Goal: Task Accomplishment & Management: Manage account settings

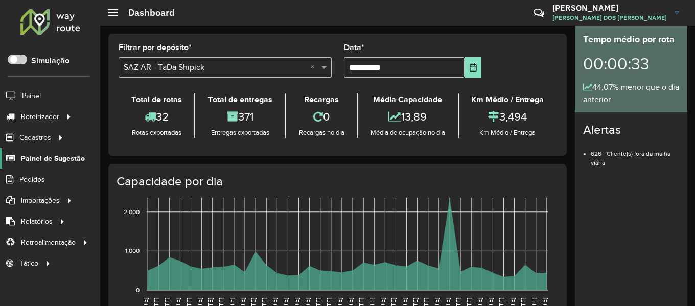
scroll to position [7, 0]
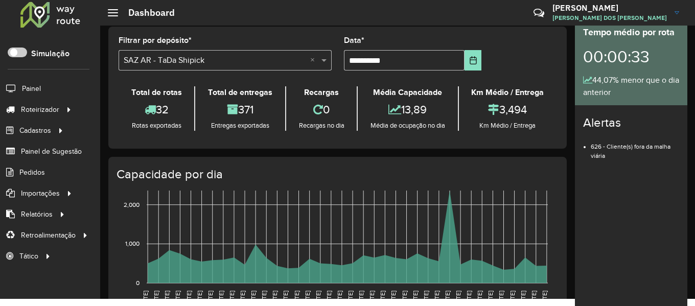
click at [98, 77] on div "Roteirizador AmbevTech Simulação Painel Roteirizador Entregas Cadastros Checkpo…" at bounding box center [50, 146] width 100 height 306
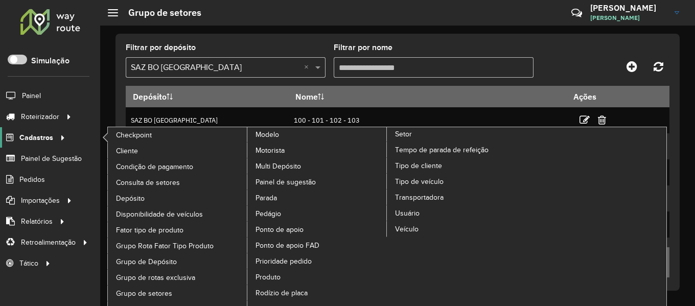
click at [25, 137] on span "Cadastros" at bounding box center [36, 137] width 34 height 11
click at [396, 132] on span "Setor" at bounding box center [403, 134] width 17 height 11
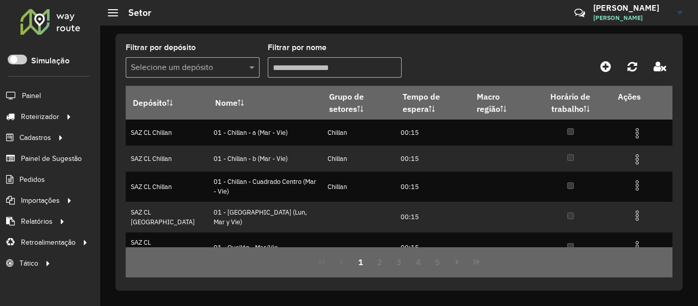
click at [219, 70] on input "text" at bounding box center [182, 68] width 103 height 12
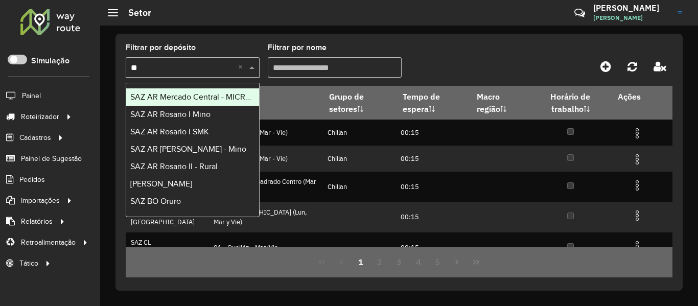
type input "***"
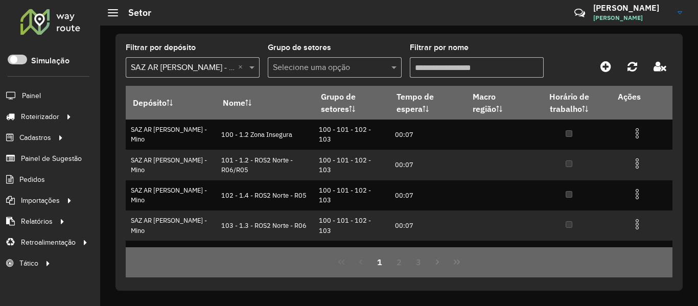
click at [236, 55] on div "Filtrar por depósito Selecione um depósito × SAZ AR Rosario II - Mino ×" at bounding box center [193, 61] width 134 height 34
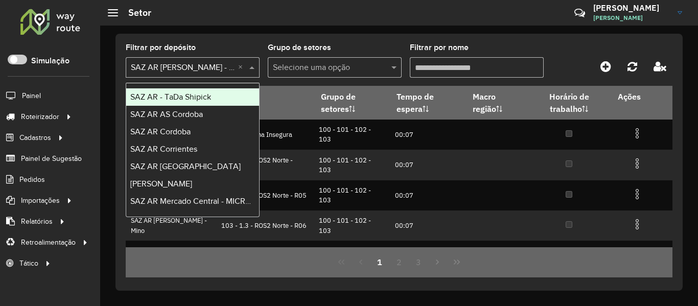
click at [212, 65] on input "text" at bounding box center [182, 68] width 103 height 12
click at [239, 42] on div "Filtrar por depósito Selecione um depósito × SAZ AR Rosario II - Mino × Grupo d…" at bounding box center [398, 162] width 567 height 257
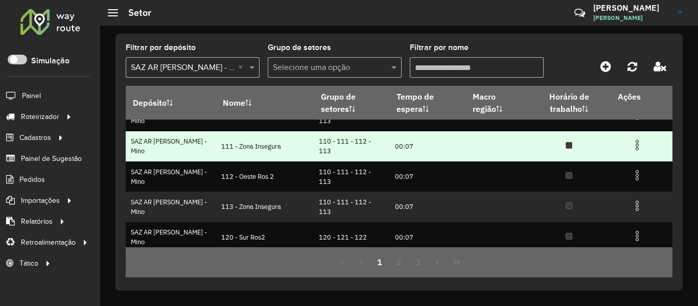
scroll to position [153, 0]
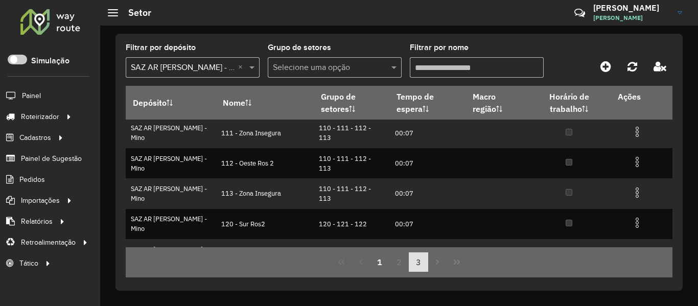
click at [409, 262] on button "3" at bounding box center [418, 261] width 19 height 19
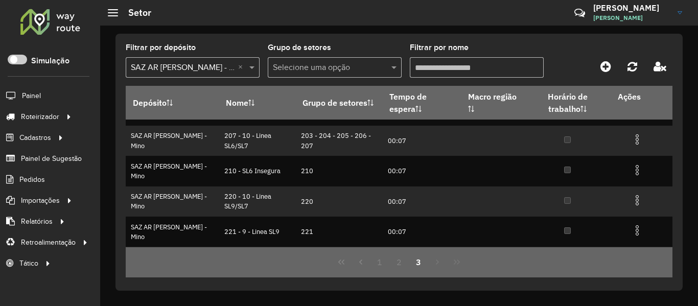
scroll to position [0, 0]
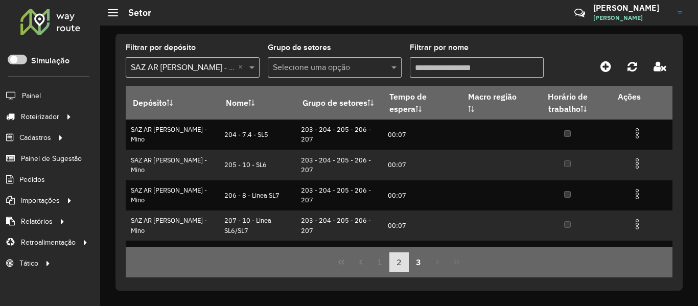
click at [403, 263] on button "2" at bounding box center [398, 261] width 19 height 19
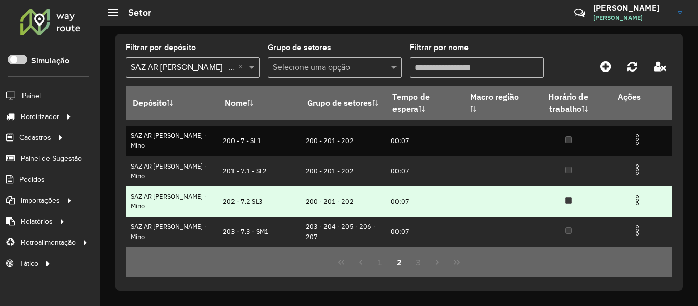
scroll to position [185, 0]
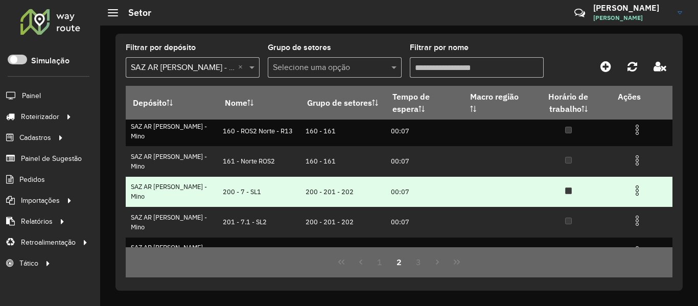
click at [631, 192] on img at bounding box center [637, 190] width 12 height 12
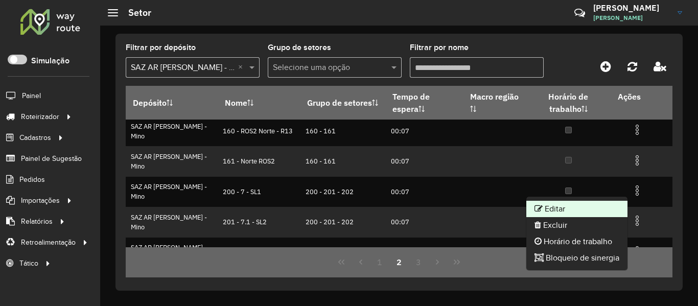
click at [573, 209] on li "Editar" at bounding box center [576, 209] width 101 height 16
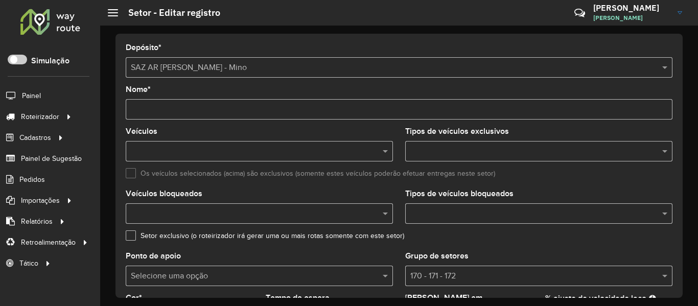
click at [146, 109] on input "Nome *" at bounding box center [399, 109] width 547 height 20
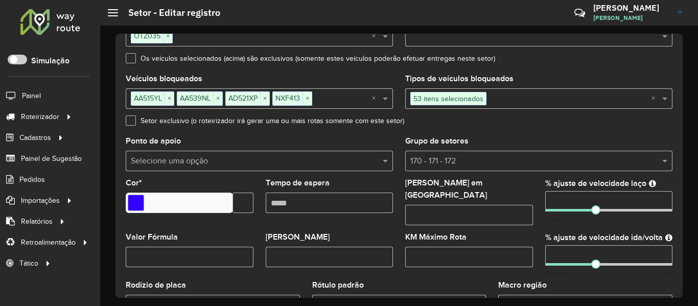
scroll to position [51, 0]
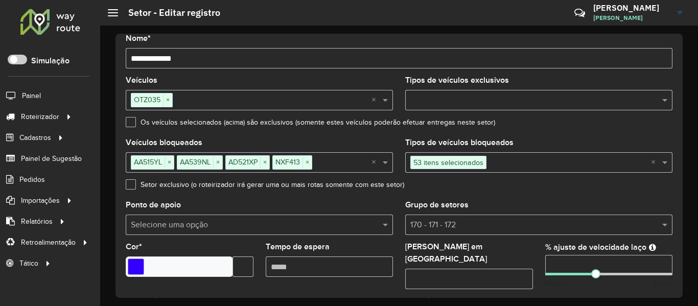
type input "**********"
click at [384, 184] on label "Setor exclusivo (o roteirizador irá gerar uma ou mais rotas somente com este se…" at bounding box center [265, 184] width 278 height 11
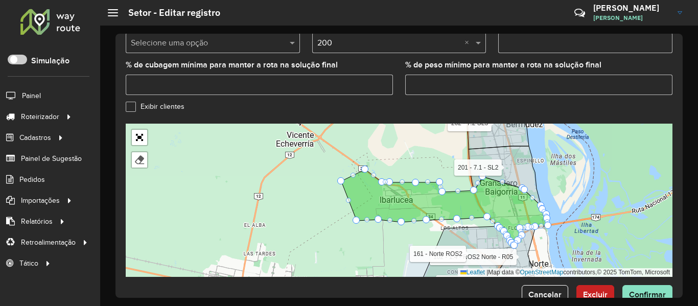
scroll to position [395, 0]
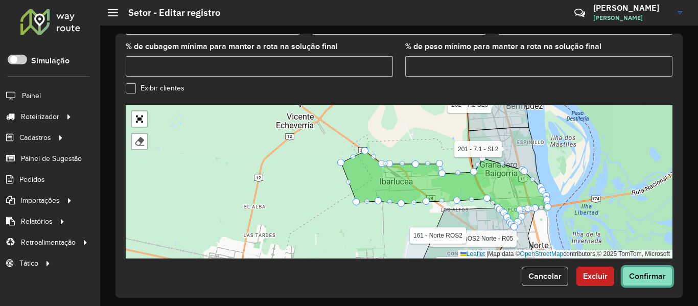
click at [648, 276] on button "Confirmar" at bounding box center [647, 276] width 50 height 19
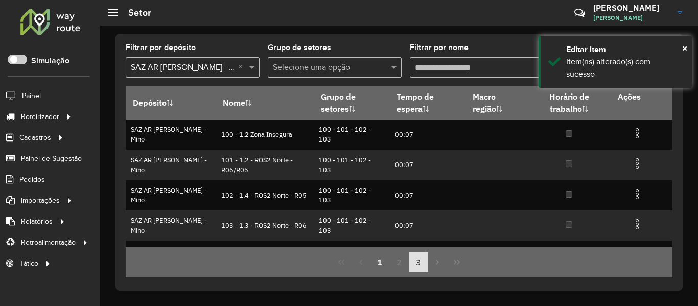
click at [418, 266] on button "3" at bounding box center [418, 261] width 19 height 19
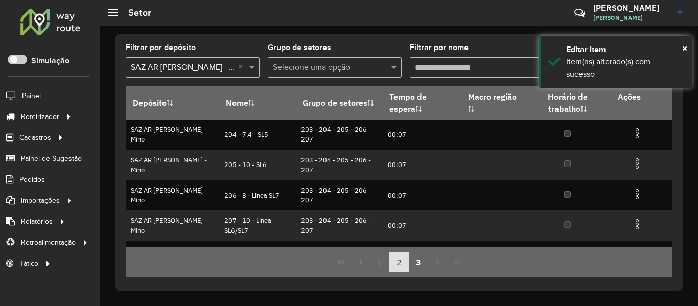
click at [402, 266] on button "2" at bounding box center [398, 261] width 19 height 19
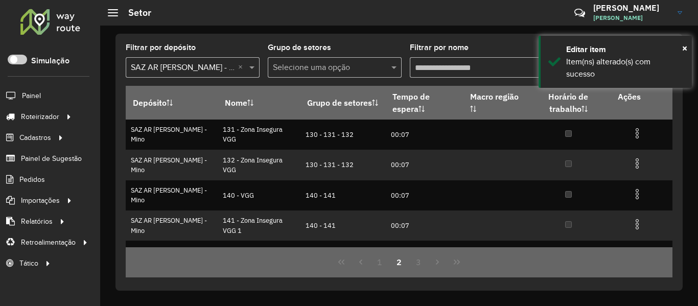
scroll to position [236, 0]
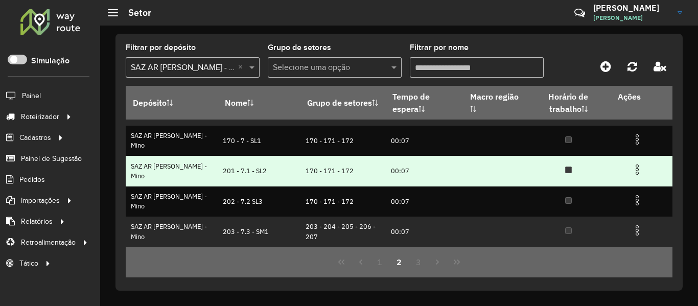
click at [632, 168] on img at bounding box center [637, 169] width 12 height 12
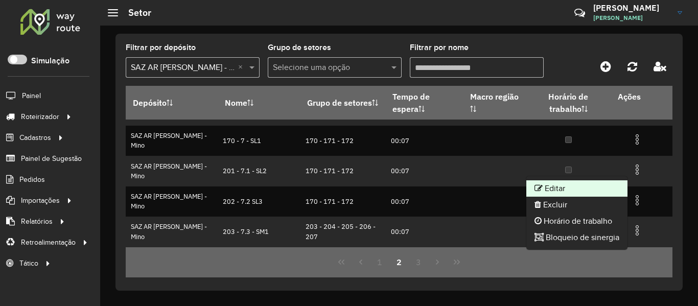
click at [576, 187] on li "Editar" at bounding box center [576, 188] width 101 height 16
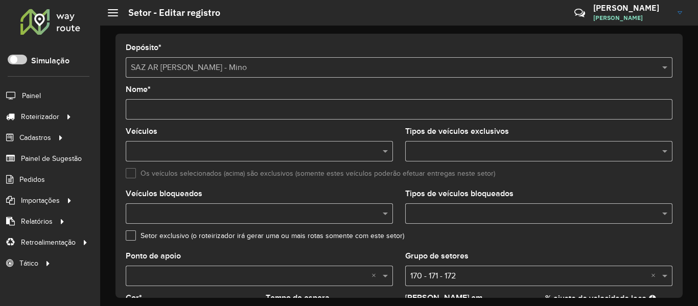
drag, startPoint x: 139, startPoint y: 109, endPoint x: 111, endPoint y: 109, distance: 28.1
click at [112, 109] on div "Depósito * Selecione um depósito × SAZ AR Rosario II - Mino Nome * Veículos Tip…" at bounding box center [399, 166] width 598 height 280
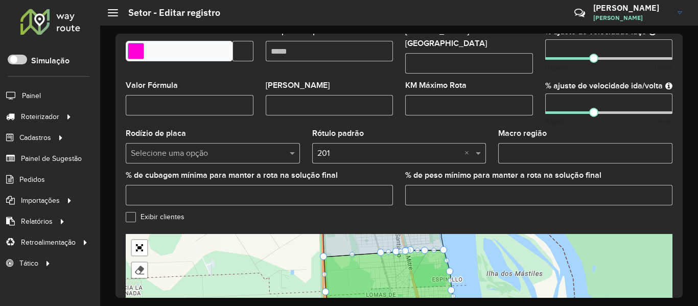
scroll to position [395, 0]
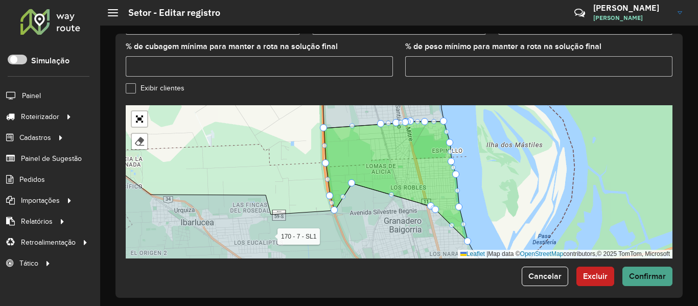
type input "**********"
click at [635, 272] on span "Confirmar" at bounding box center [647, 276] width 37 height 9
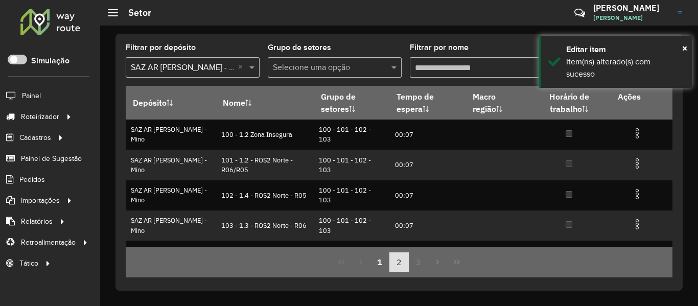
click at [405, 263] on button "2" at bounding box center [398, 261] width 19 height 19
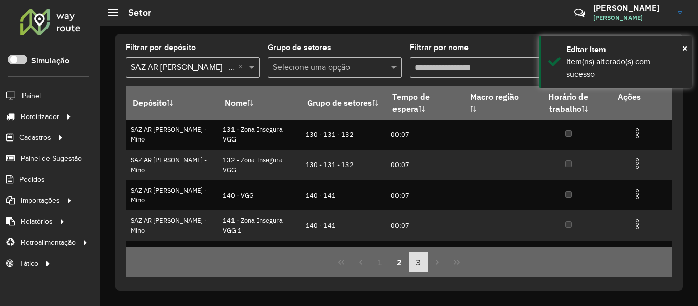
click at [418, 264] on button "3" at bounding box center [418, 261] width 19 height 19
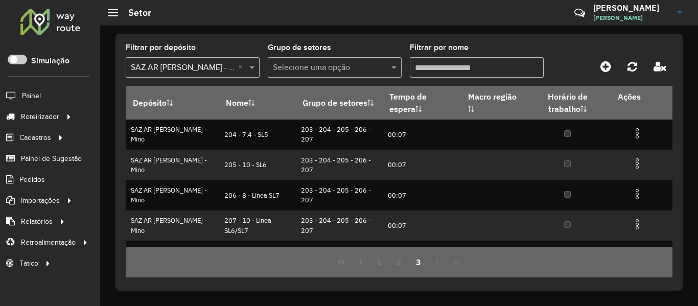
click at [412, 264] on button "3" at bounding box center [418, 261] width 19 height 19
click at [402, 266] on button "2" at bounding box center [398, 261] width 19 height 19
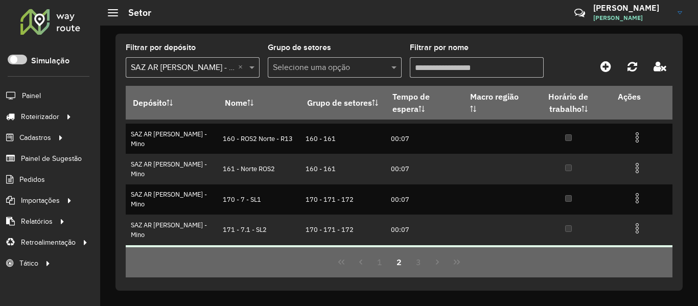
scroll to position [236, 0]
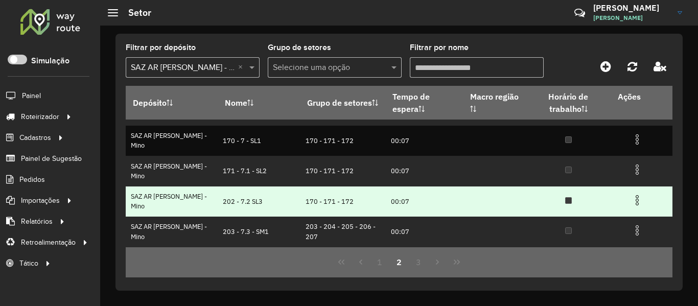
click at [627, 202] on td at bounding box center [641, 199] width 61 height 26
click at [632, 203] on img at bounding box center [637, 200] width 12 height 12
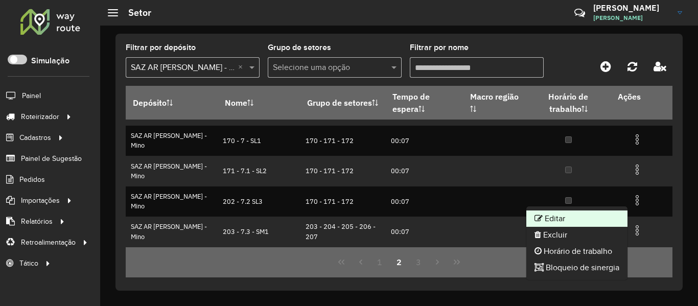
click at [576, 220] on li "Editar" at bounding box center [576, 218] width 101 height 16
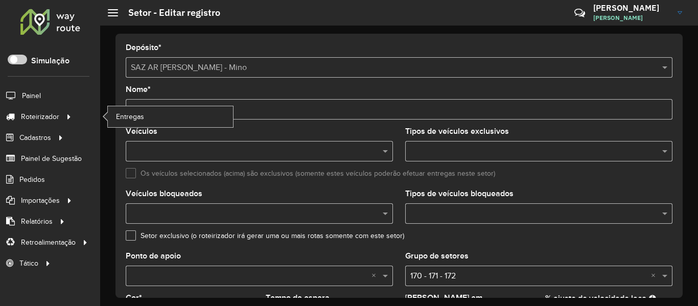
drag, startPoint x: 140, startPoint y: 111, endPoint x: 87, endPoint y: 113, distance: 52.7
click at [87, 112] on div "Roteirizador AmbevTech Simulação Painel Roteirizador Entregas Cadastros Checkpo…" at bounding box center [349, 153] width 698 height 306
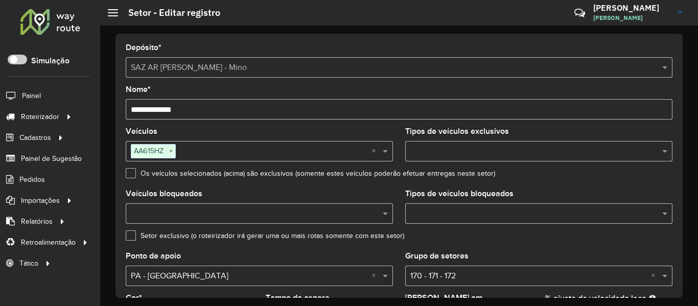
type input "**********"
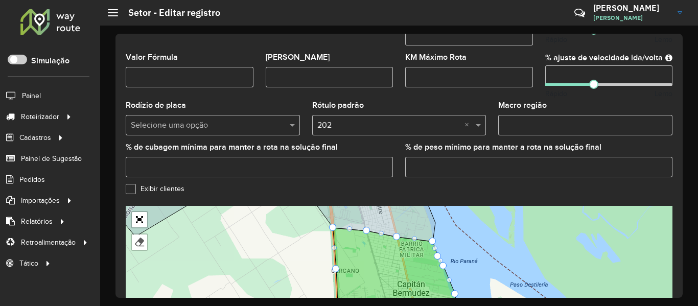
scroll to position [395, 0]
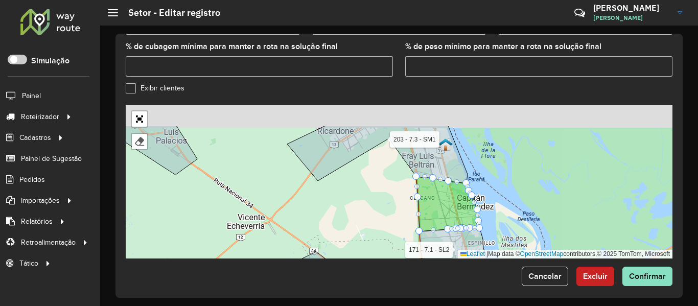
drag, startPoint x: 480, startPoint y: 144, endPoint x: 492, endPoint y: 180, distance: 38.3
click at [492, 180] on div "100 - 1.2 Zona Insegura 101 - 1.2 - ROS2 Norte - R06/R05 102 - 1.4 - ROS2 Norte…" at bounding box center [399, 181] width 547 height 153
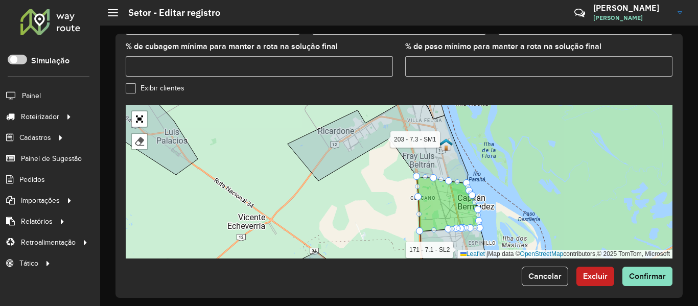
drag, startPoint x: 474, startPoint y: 121, endPoint x: 471, endPoint y: 150, distance: 29.3
click at [471, 151] on div "100 - 1.2 Zona Insegura 101 - 1.2 - ROS2 Norte - R06/R05 102 - 1.4 - ROS2 Norte…" at bounding box center [399, 181] width 547 height 153
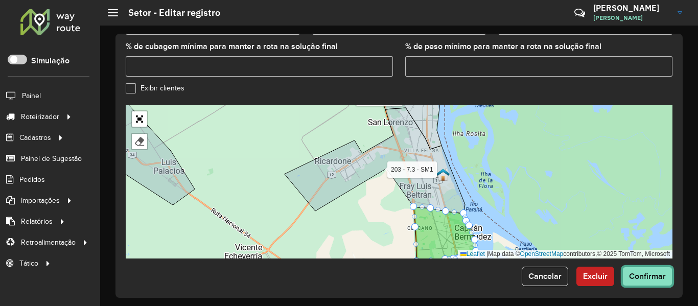
click at [642, 274] on span "Confirmar" at bounding box center [647, 276] width 37 height 9
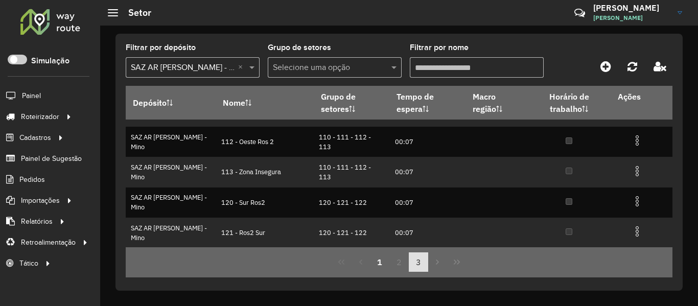
scroll to position [134, 0]
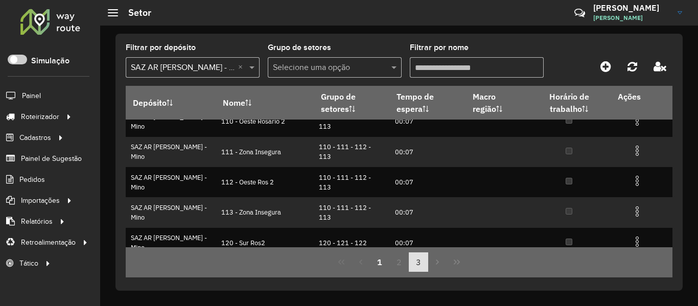
click at [412, 263] on button "3" at bounding box center [418, 261] width 19 height 19
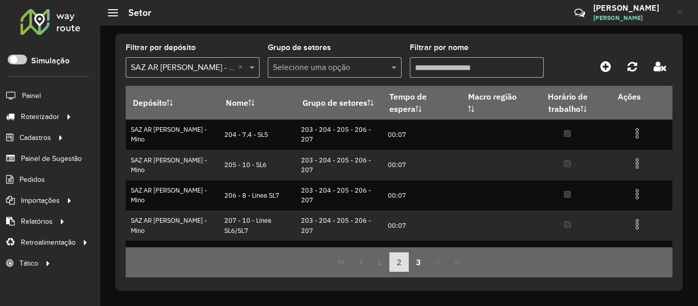
click at [406, 264] on button "2" at bounding box center [398, 261] width 19 height 19
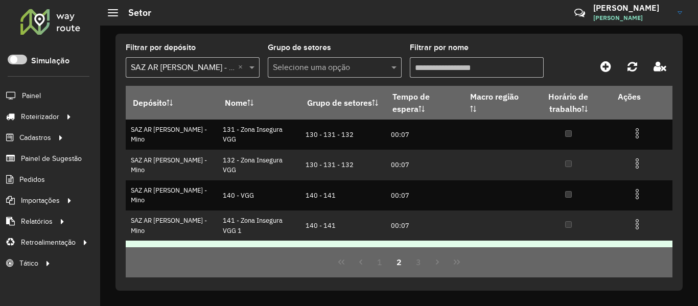
scroll to position [236, 0]
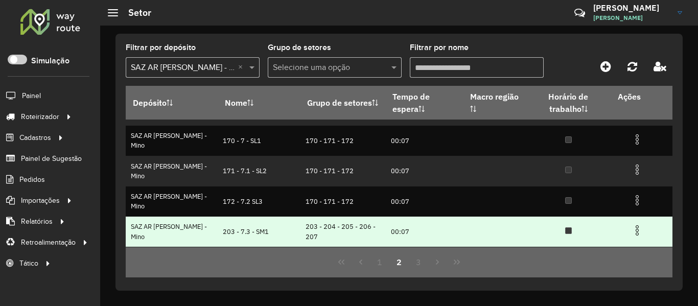
click at [633, 232] on img at bounding box center [637, 230] width 12 height 12
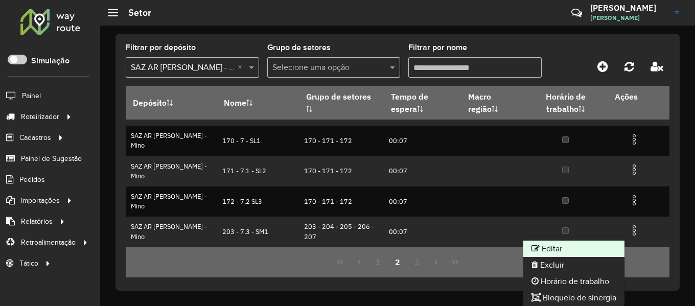
click at [536, 244] on icon at bounding box center [535, 248] width 8 height 8
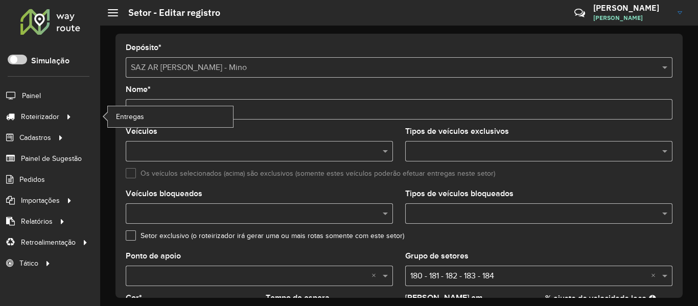
drag, startPoint x: 143, startPoint y: 109, endPoint x: 94, endPoint y: 109, distance: 48.5
click at [94, 109] on div "Roteirizador AmbevTech Simulação Painel Roteirizador Entregas Cadastros Checkpo…" at bounding box center [349, 153] width 698 height 306
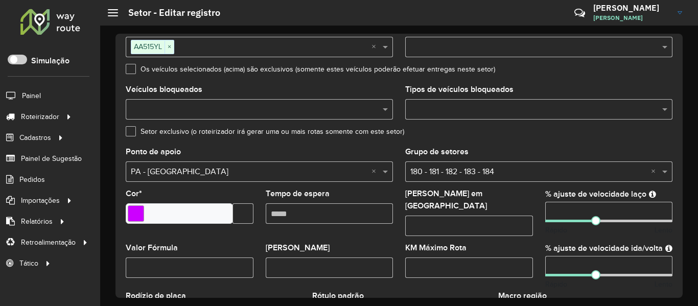
scroll to position [102, 0]
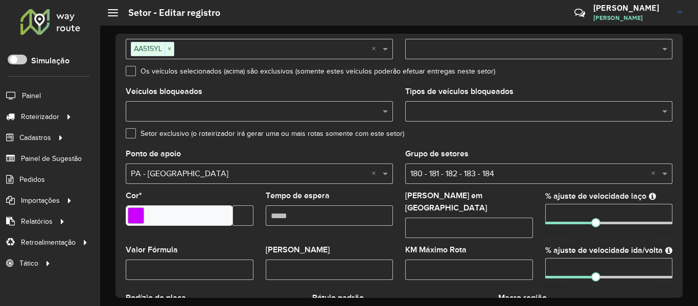
type input "**********"
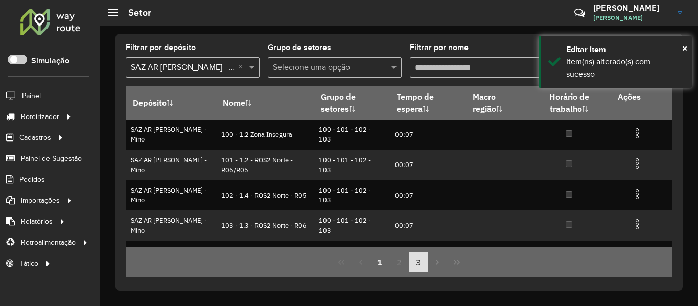
click at [427, 269] on button "3" at bounding box center [418, 261] width 19 height 19
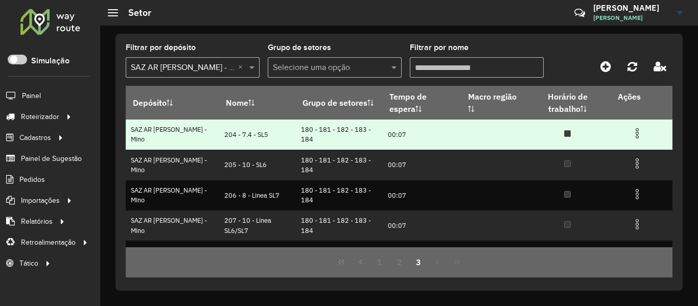
click at [632, 132] on img at bounding box center [637, 133] width 12 height 12
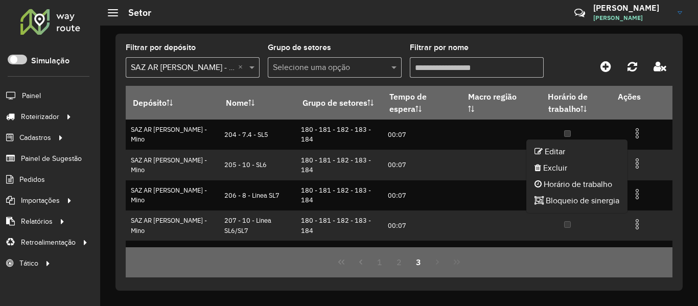
drag, startPoint x: 555, startPoint y: 150, endPoint x: 527, endPoint y: 151, distance: 27.6
click at [555, 151] on li "Editar" at bounding box center [576, 152] width 101 height 16
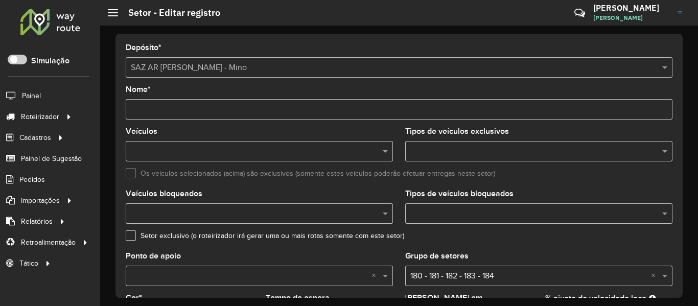
drag, startPoint x: 145, startPoint y: 107, endPoint x: 92, endPoint y: 106, distance: 52.1
click at [103, 106] on div "Depósito * Selecione um depósito × SAZ AR Rosario II - Mino Nome * Veículos Tip…" at bounding box center [399, 166] width 598 height 280
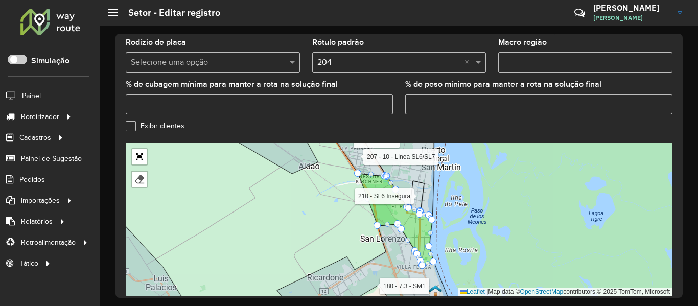
scroll to position [153, 0]
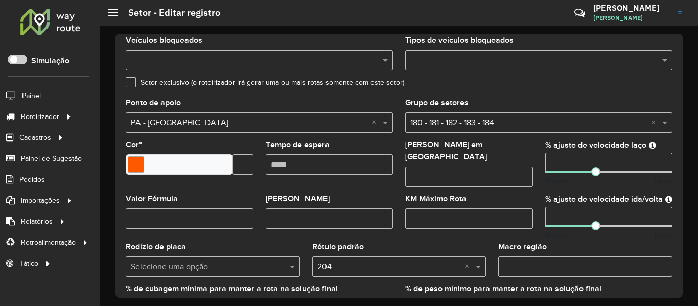
type input "**********"
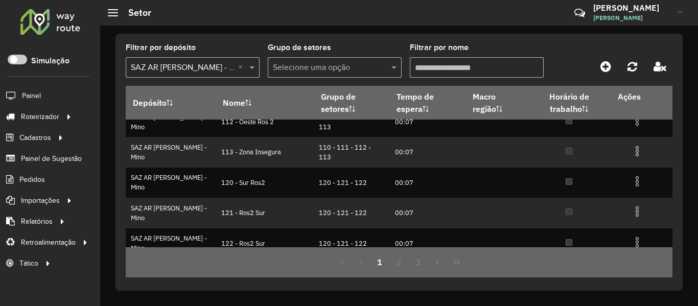
scroll to position [236, 0]
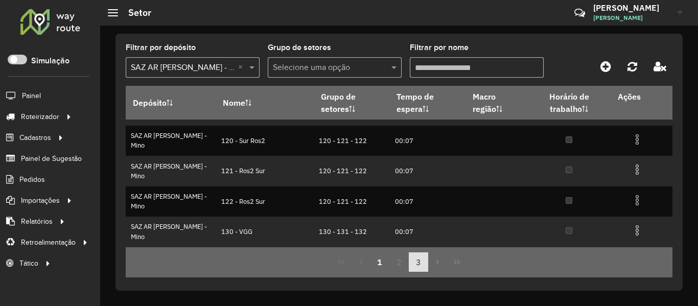
click at [415, 262] on button "3" at bounding box center [418, 261] width 19 height 19
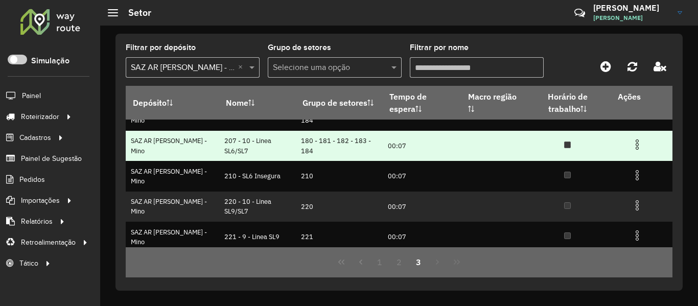
scroll to position [85, 0]
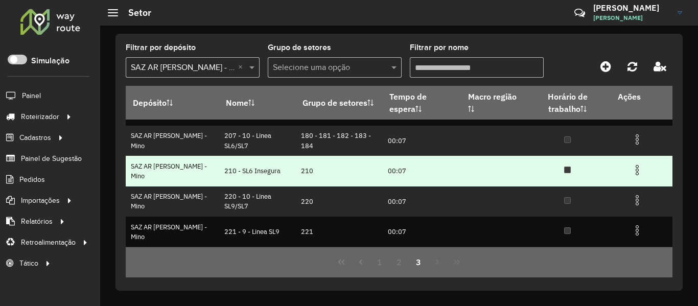
click at [646, 165] on td at bounding box center [641, 169] width 61 height 26
click at [637, 169] on img at bounding box center [637, 170] width 12 height 12
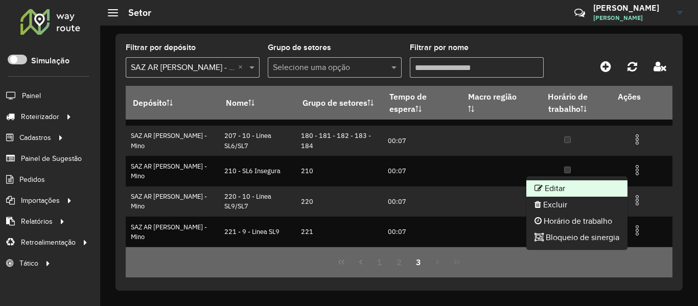
click at [586, 190] on li "Editar" at bounding box center [576, 188] width 101 height 16
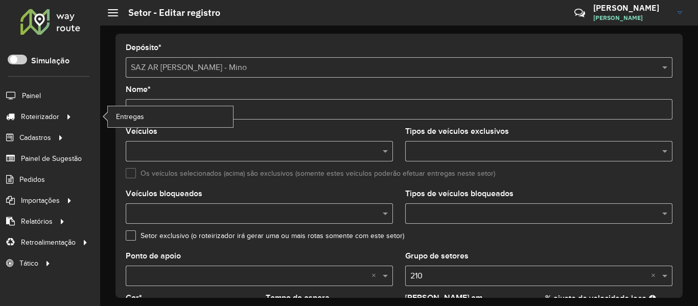
drag, startPoint x: 143, startPoint y: 111, endPoint x: 99, endPoint y: 113, distance: 44.5
click at [99, 113] on div "Roteirizador AmbevTech Simulação Painel Roteirizador Entregas Cadastros Checkpo…" at bounding box center [349, 153] width 698 height 306
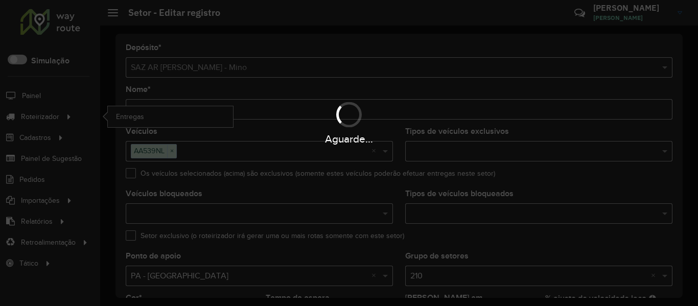
type input "**********"
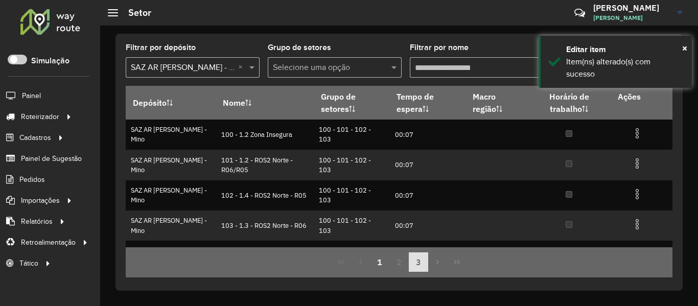
click at [417, 259] on button "3" at bounding box center [418, 261] width 19 height 19
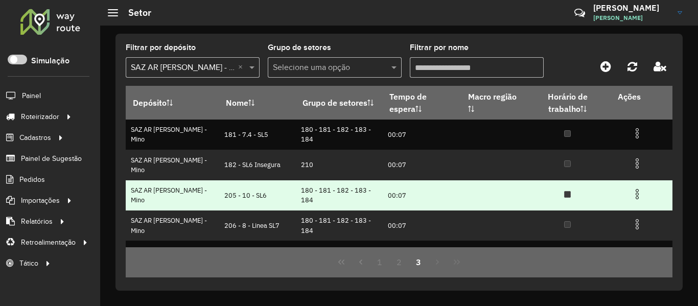
click at [637, 194] on img at bounding box center [637, 194] width 12 height 12
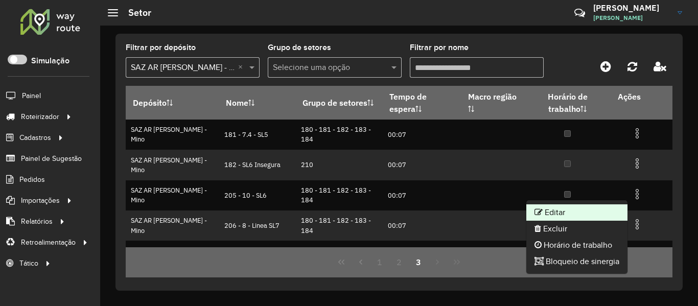
click at [591, 208] on li "Editar" at bounding box center [576, 212] width 101 height 16
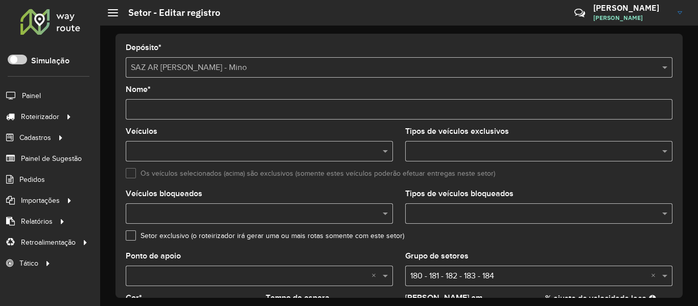
drag, startPoint x: 144, startPoint y: 107, endPoint x: 110, endPoint y: 109, distance: 34.3
click at [110, 109] on div "Depósito * Selecione um depósito × SAZ AR Rosario II - Mino Nome * Veículos Tip…" at bounding box center [399, 166] width 598 height 280
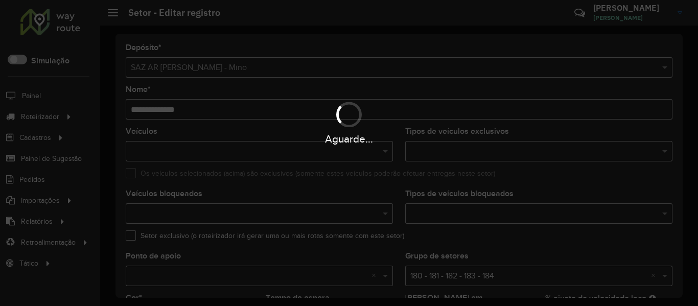
type input "**********"
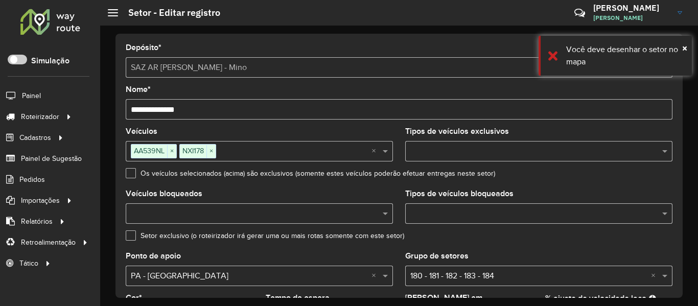
click at [180, 109] on input "**********" at bounding box center [399, 109] width 547 height 20
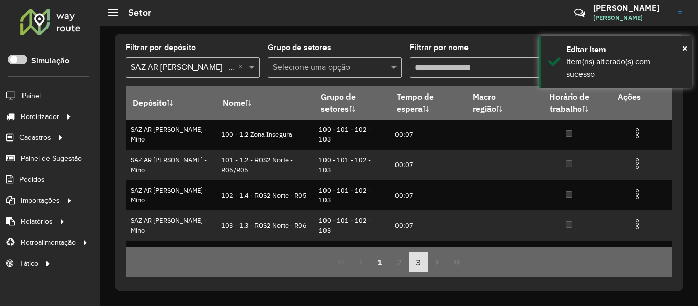
click at [421, 258] on button "3" at bounding box center [418, 261] width 19 height 19
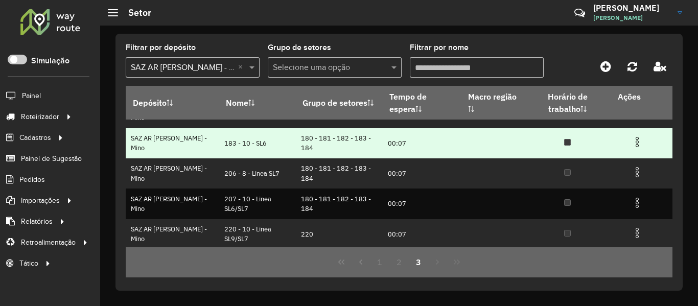
scroll to position [34, 0]
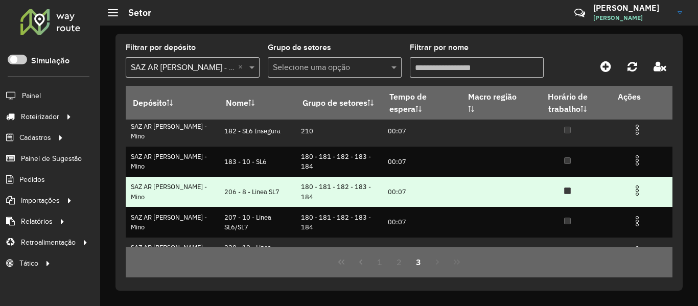
click at [635, 190] on img at bounding box center [637, 190] width 12 height 12
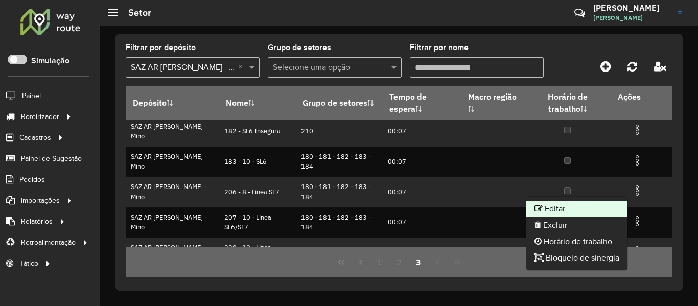
click at [565, 207] on li "Editar" at bounding box center [576, 209] width 101 height 16
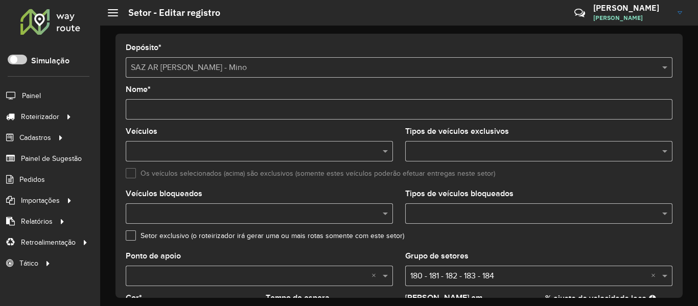
drag, startPoint x: 145, startPoint y: 112, endPoint x: 111, endPoint y: 111, distance: 33.7
click at [111, 111] on div "Depósito * Selecione um depósito × SAZ AR Rosario II - Mino Nome * Veículos Tip…" at bounding box center [399, 166] width 598 height 280
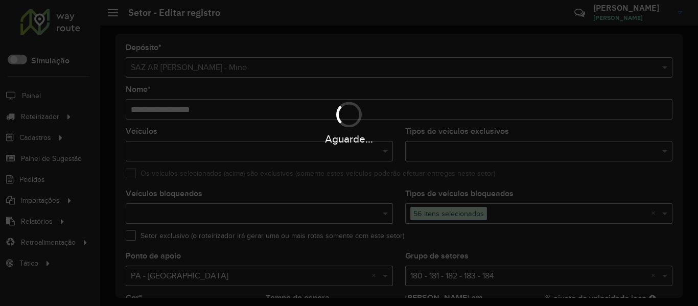
type input "**********"
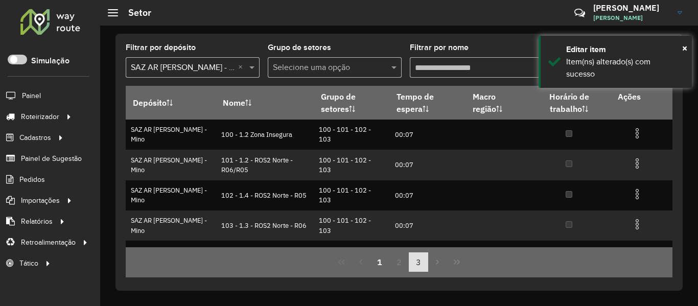
click at [423, 264] on button "3" at bounding box center [418, 261] width 19 height 19
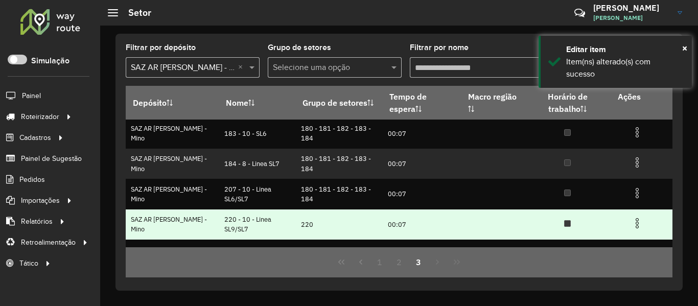
scroll to position [85, 0]
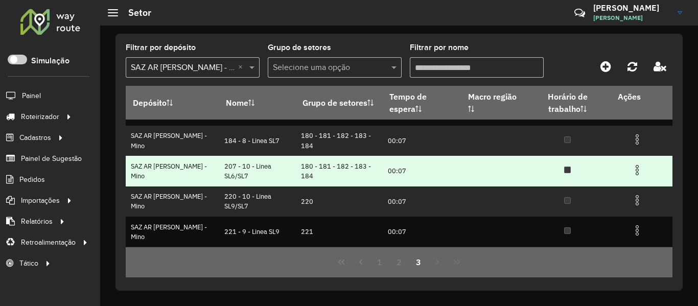
click at [634, 171] on img at bounding box center [637, 170] width 12 height 12
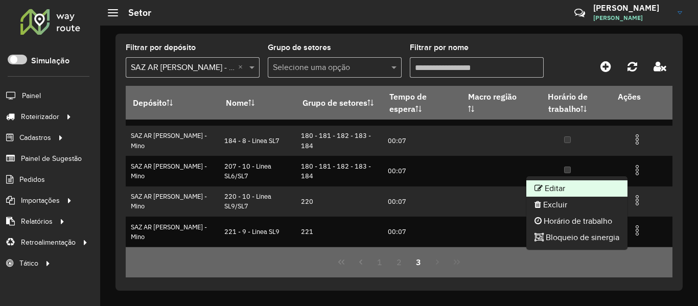
click at [600, 186] on li "Editar" at bounding box center [576, 188] width 101 height 16
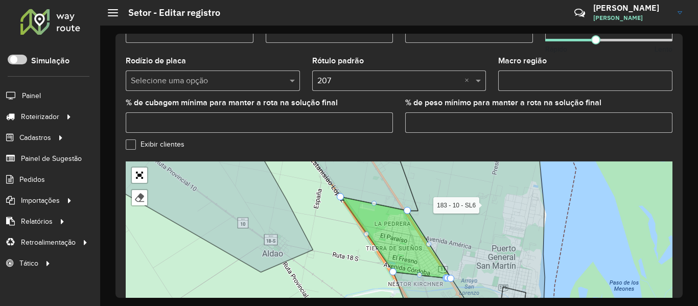
scroll to position [395, 0]
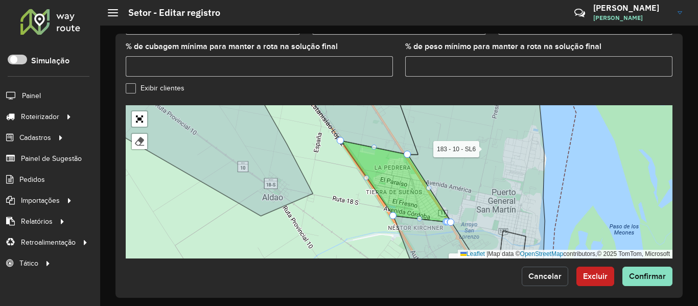
click at [548, 267] on button "Cancelar" at bounding box center [545, 276] width 46 height 19
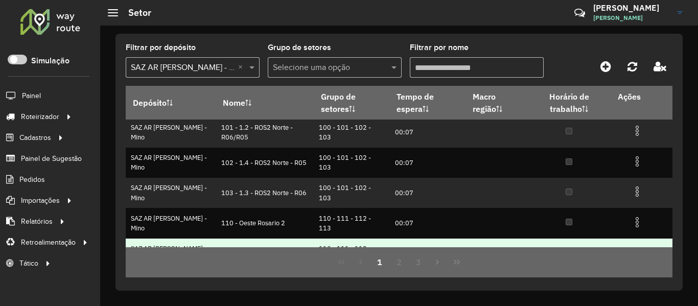
scroll to position [51, 0]
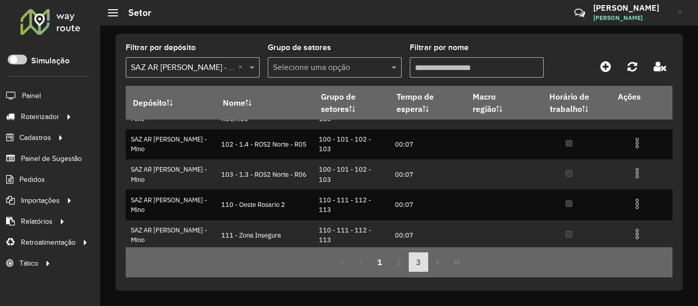
click at [412, 255] on button "3" at bounding box center [418, 261] width 19 height 19
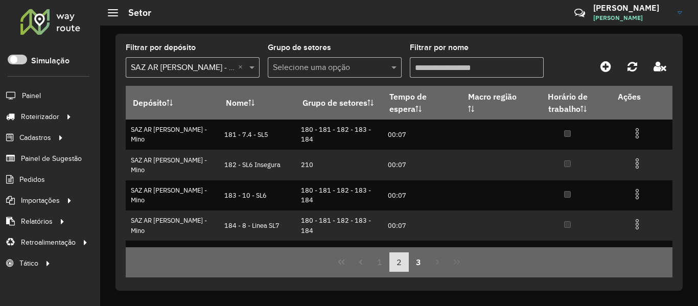
click at [406, 265] on button "2" at bounding box center [398, 261] width 19 height 19
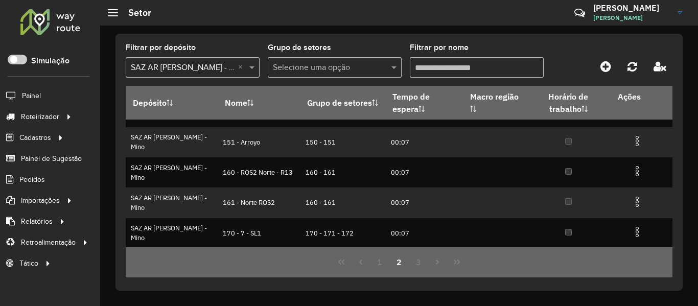
scroll to position [236, 0]
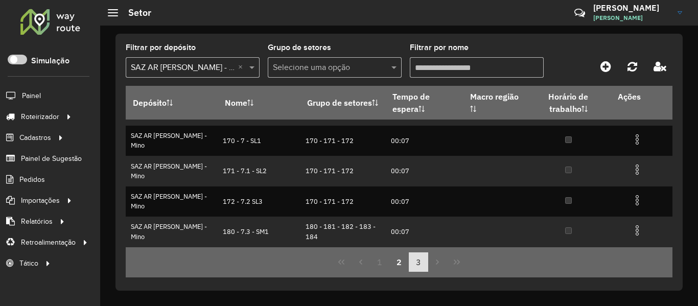
click at [426, 267] on button "3" at bounding box center [418, 261] width 19 height 19
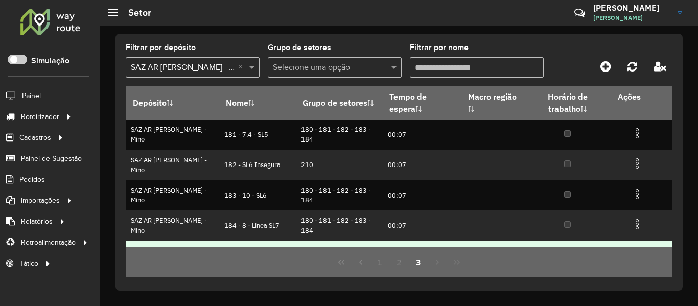
scroll to position [51, 0]
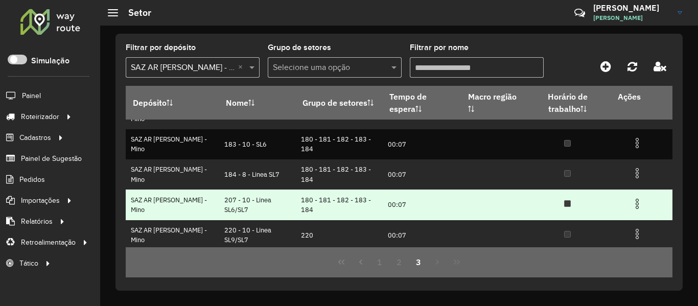
click at [637, 200] on img at bounding box center [637, 204] width 12 height 12
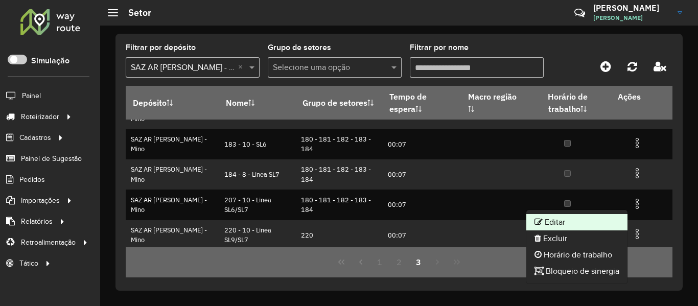
click at [551, 223] on li "Editar" at bounding box center [576, 222] width 101 height 16
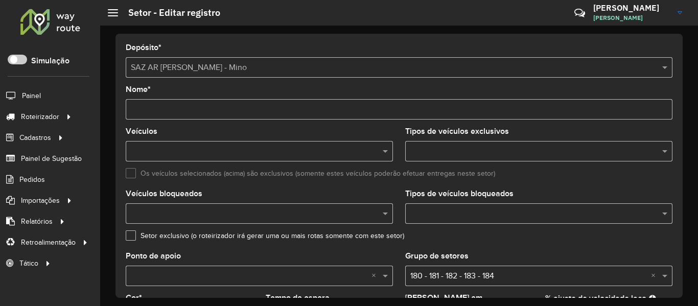
click at [146, 110] on input "Nome *" at bounding box center [399, 109] width 547 height 20
type input "**********"
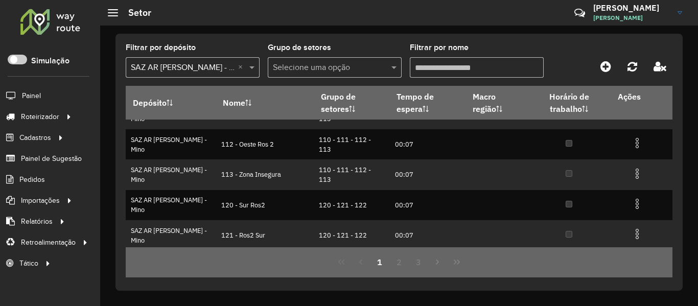
scroll to position [236, 0]
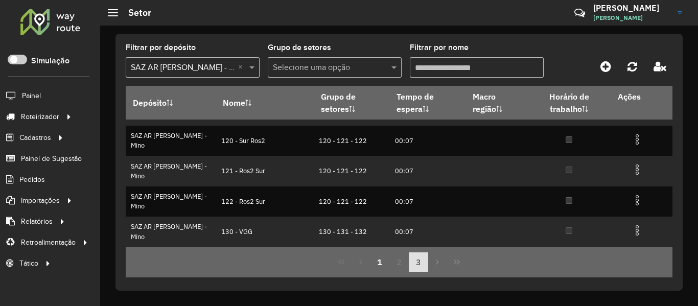
click at [413, 261] on button "3" at bounding box center [418, 261] width 19 height 19
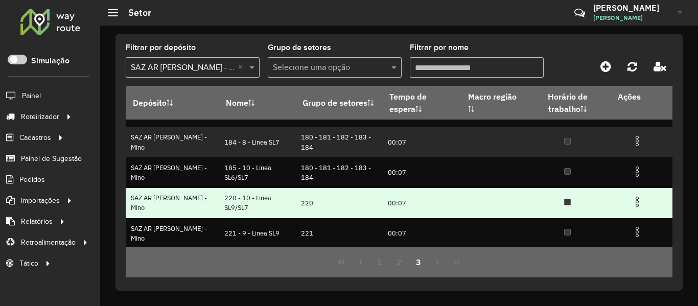
scroll to position [85, 0]
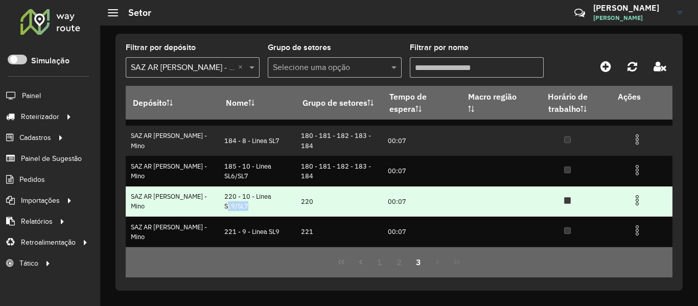
drag, startPoint x: 231, startPoint y: 208, endPoint x: 210, endPoint y: 206, distance: 20.5
click at [219, 207] on td "220 - 10 - Linea SL9/SL7" at bounding box center [257, 201] width 77 height 30
click at [252, 200] on td "220 - 10 - Linea SL9/SL7" at bounding box center [257, 201] width 77 height 30
drag, startPoint x: 281, startPoint y: 203, endPoint x: 220, endPoint y: 203, distance: 61.3
click at [220, 203] on tr "SAZ AR Rosario II - Mino 220 - 10 - Linea SL9/SL7 220 00:07" at bounding box center [399, 201] width 547 height 30
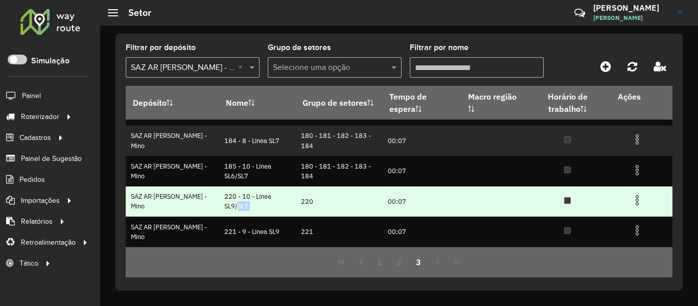
click at [296, 203] on td "220" at bounding box center [339, 201] width 87 height 30
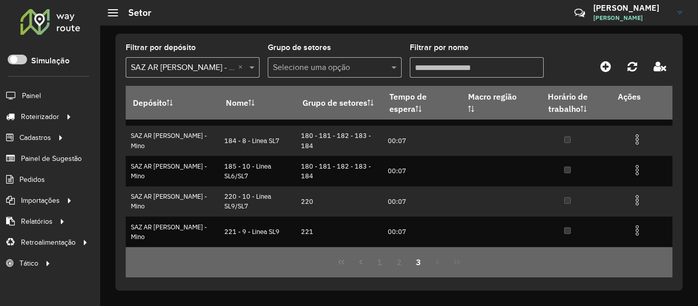
click at [431, 263] on div "1 2 3" at bounding box center [399, 262] width 547 height 30
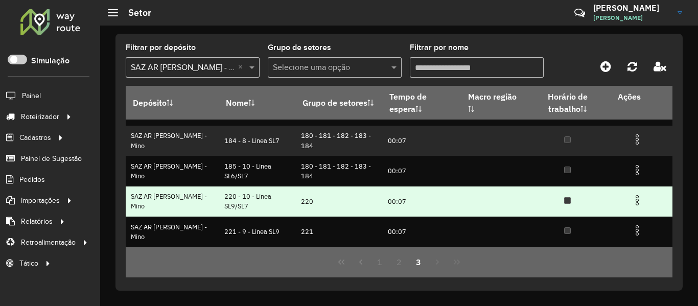
click at [631, 200] on img at bounding box center [637, 200] width 12 height 12
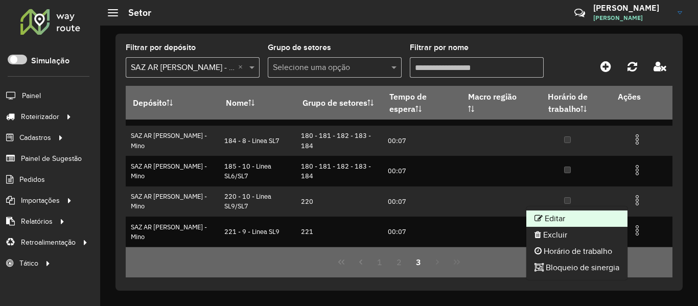
click at [526, 219] on li "Editar" at bounding box center [576, 218] width 101 height 16
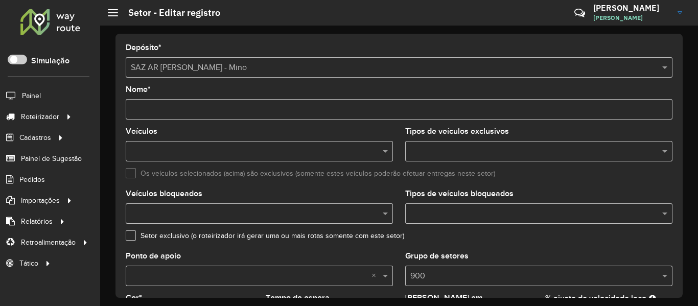
drag, startPoint x: 143, startPoint y: 111, endPoint x: 123, endPoint y: 109, distance: 20.0
click at [123, 109] on div "Depósito * Selecione um depósito × SAZ AR Rosario II - Mino Nome * Veículos Tip…" at bounding box center [398, 166] width 567 height 264
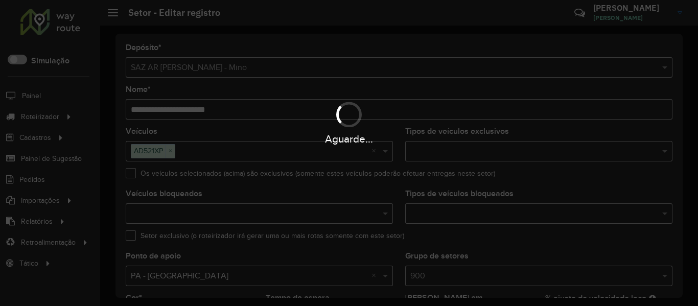
type input "**********"
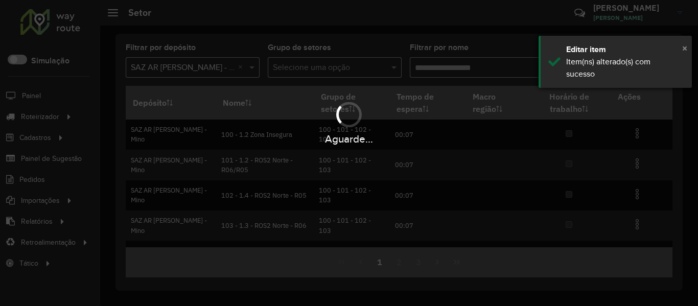
click at [685, 46] on span "×" at bounding box center [684, 47] width 5 height 11
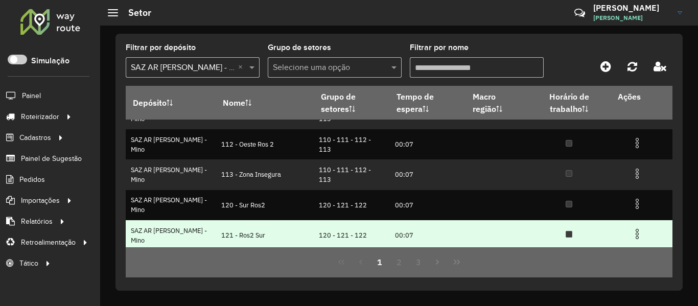
scroll to position [236, 0]
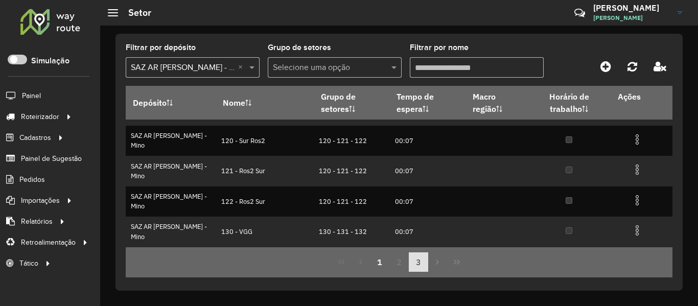
click at [422, 264] on button "3" at bounding box center [418, 261] width 19 height 19
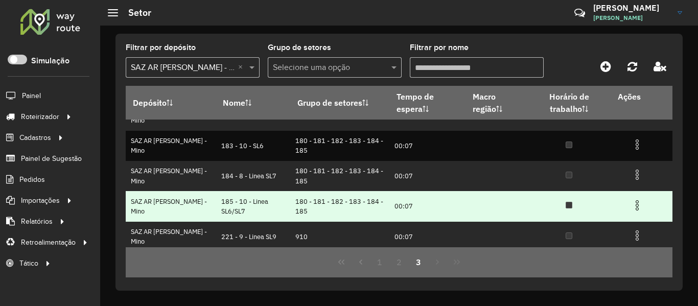
scroll to position [85, 0]
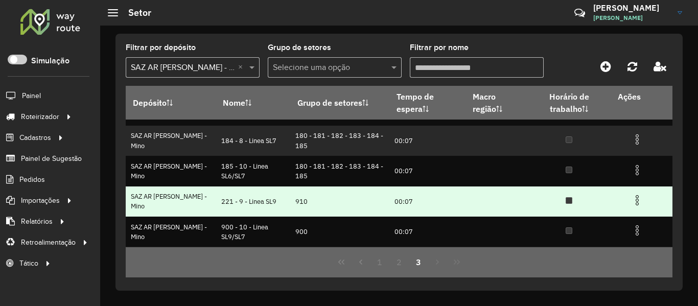
click at [631, 200] on img at bounding box center [637, 200] width 12 height 12
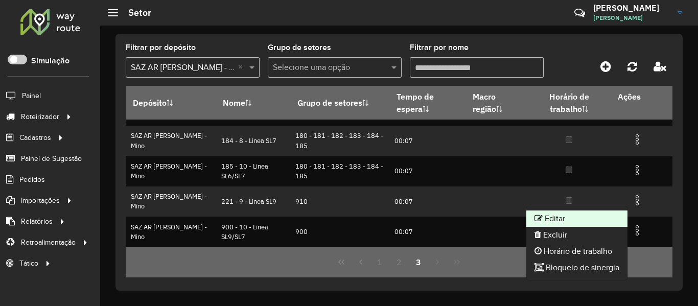
click at [554, 216] on li "Editar" at bounding box center [576, 218] width 101 height 16
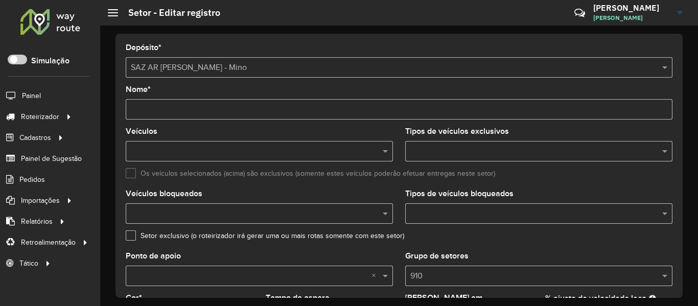
drag, startPoint x: 143, startPoint y: 110, endPoint x: 107, endPoint y: 114, distance: 36.0
click at [105, 114] on div "Depósito * Selecione um depósito × SAZ AR Rosario II - Mino Nome * Veículos Tip…" at bounding box center [399, 166] width 598 height 280
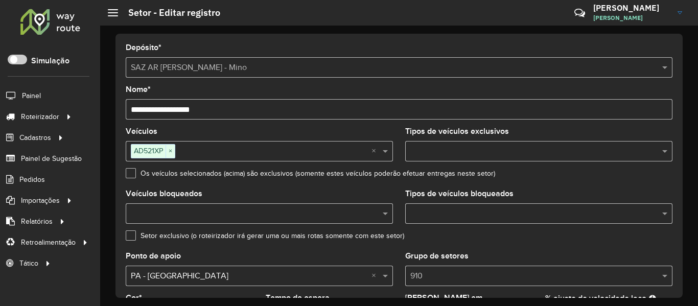
type input "**********"
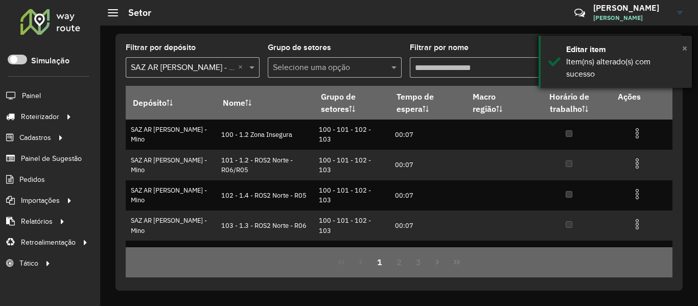
click at [683, 46] on span "×" at bounding box center [684, 47] width 5 height 11
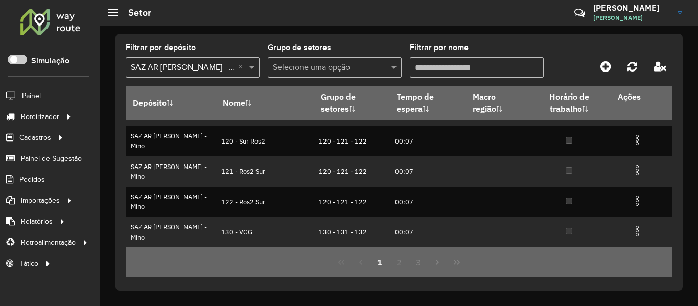
scroll to position [236, 0]
click at [419, 259] on button "3" at bounding box center [418, 261] width 19 height 19
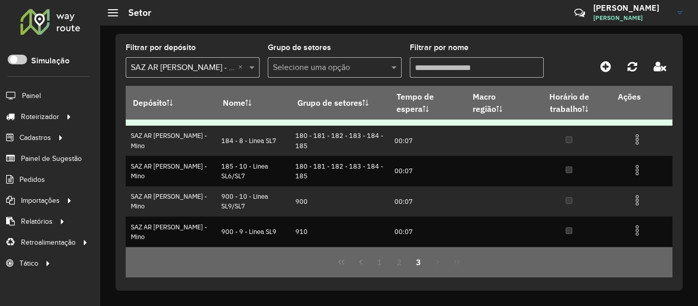
scroll to position [0, 0]
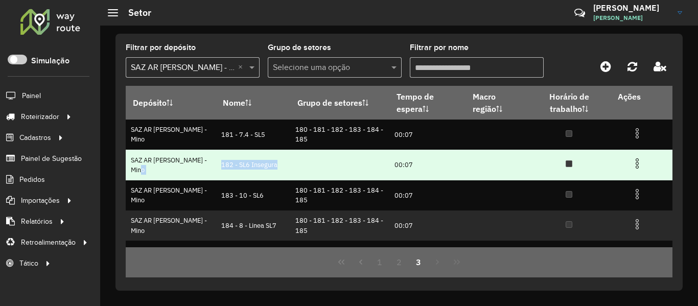
drag, startPoint x: 194, startPoint y: 165, endPoint x: 298, endPoint y: 162, distance: 103.7
click at [298, 162] on tr "SAZ AR Rosario II - Mino 182 - SL6 Insegura 00:07" at bounding box center [399, 165] width 547 height 30
click at [316, 169] on td at bounding box center [339, 165] width 99 height 30
click at [631, 161] on img at bounding box center [637, 163] width 12 height 12
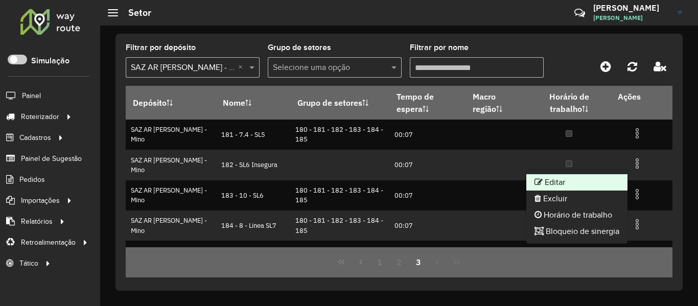
click at [562, 177] on li "Editar" at bounding box center [576, 182] width 101 height 16
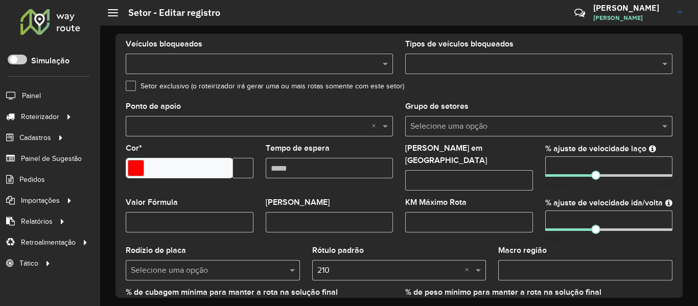
scroll to position [153, 0]
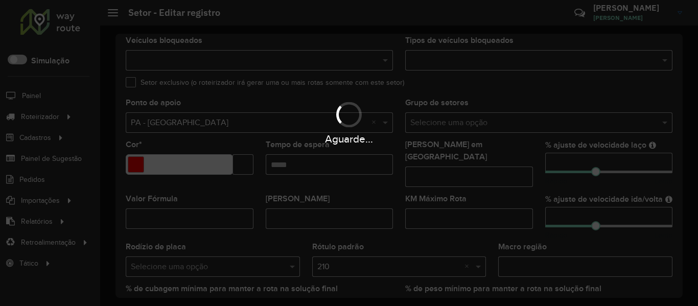
click at [466, 121] on div "Aguarde..." at bounding box center [349, 122] width 698 height 49
click at [467, 122] on input "text" at bounding box center [528, 123] width 236 height 12
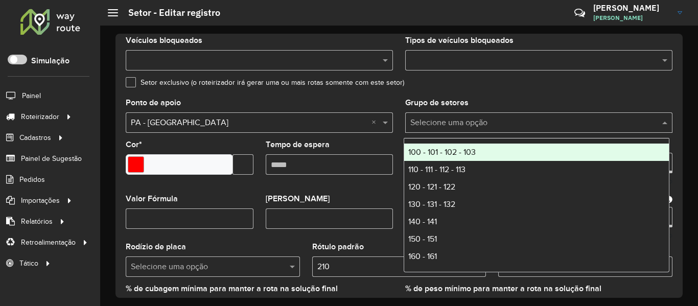
click at [467, 122] on input "text" at bounding box center [528, 123] width 236 height 12
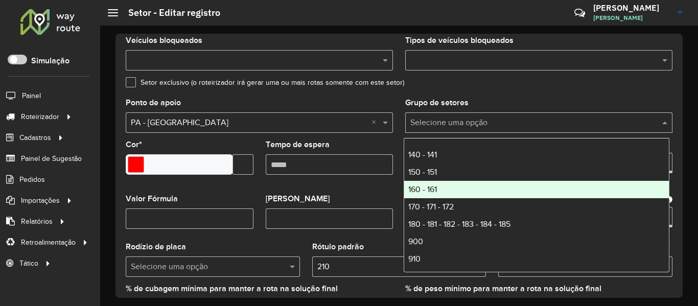
scroll to position [68, 0]
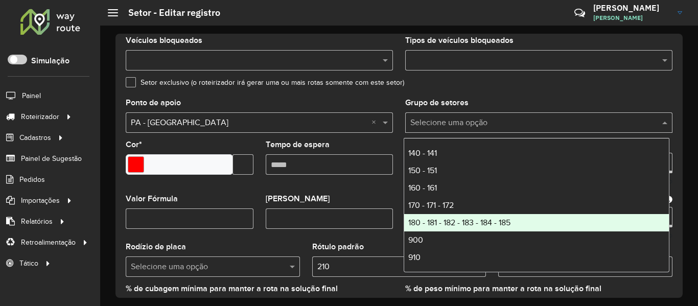
click at [456, 223] on span "180 - 181 - 182 - 183 - 184 - 185" at bounding box center [459, 222] width 102 height 9
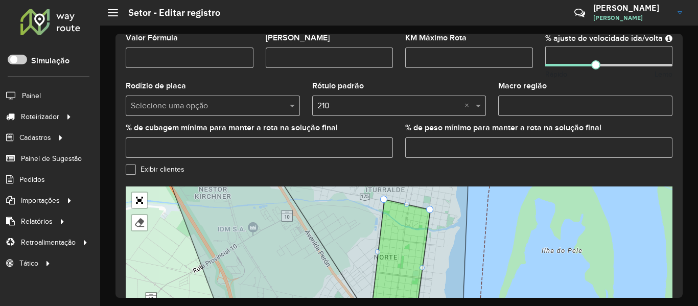
scroll to position [395, 0]
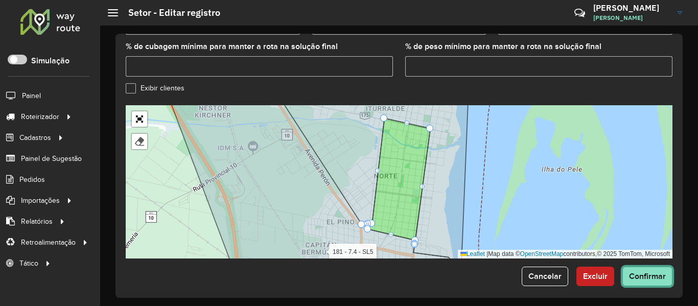
click at [640, 272] on span "Confirmar" at bounding box center [647, 276] width 37 height 9
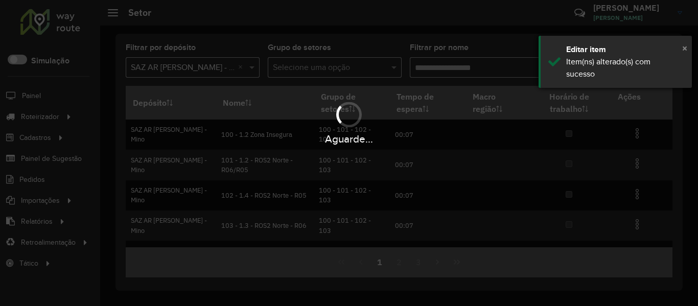
click at [684, 44] on span "×" at bounding box center [684, 47] width 5 height 11
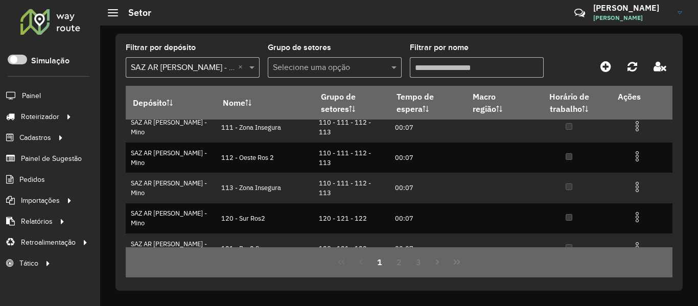
scroll to position [204, 0]
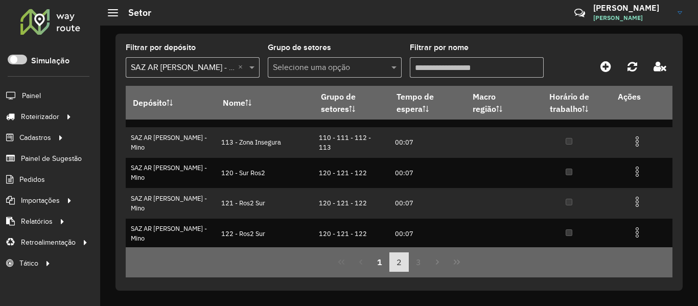
click at [398, 256] on button "2" at bounding box center [398, 261] width 19 height 19
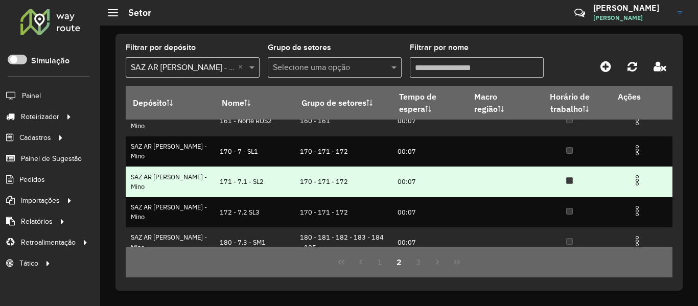
scroll to position [236, 0]
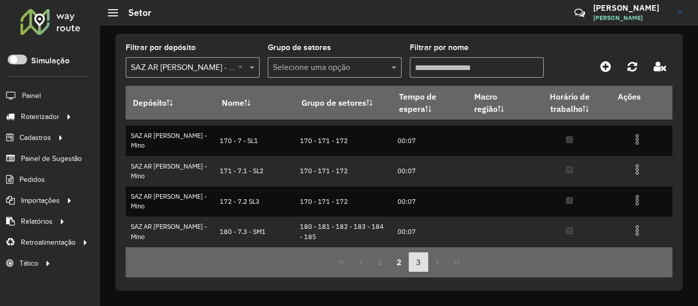
click at [426, 260] on button "3" at bounding box center [418, 261] width 19 height 19
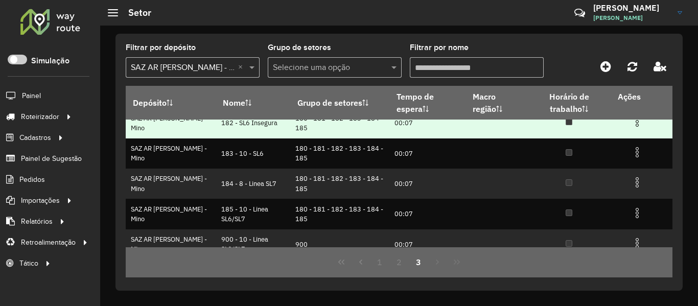
scroll to position [85, 0]
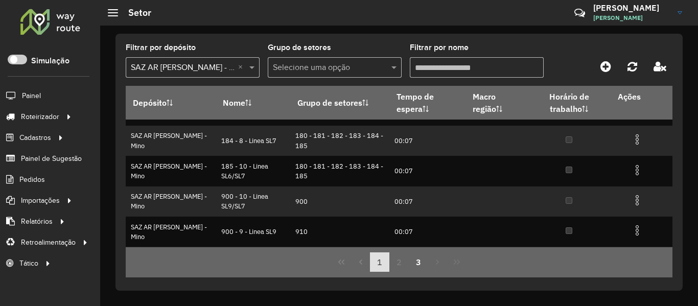
click at [387, 255] on button "1" at bounding box center [379, 261] width 19 height 19
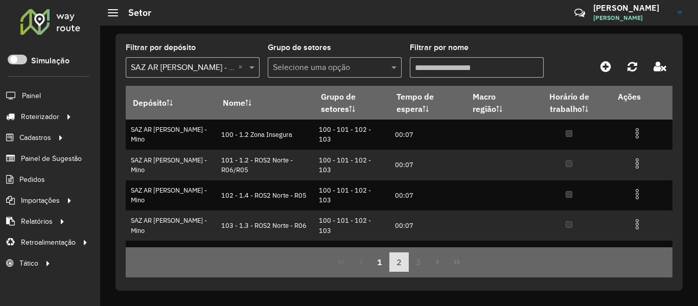
click at [394, 257] on button "2" at bounding box center [398, 261] width 19 height 19
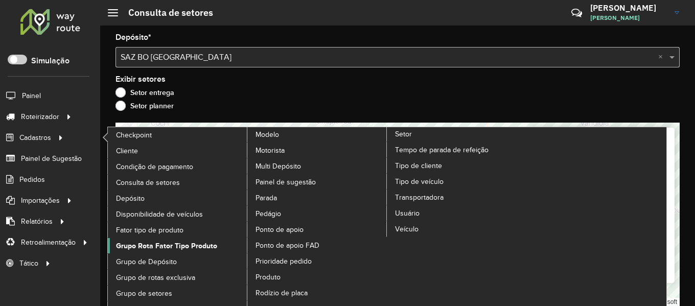
scroll to position [28, 0]
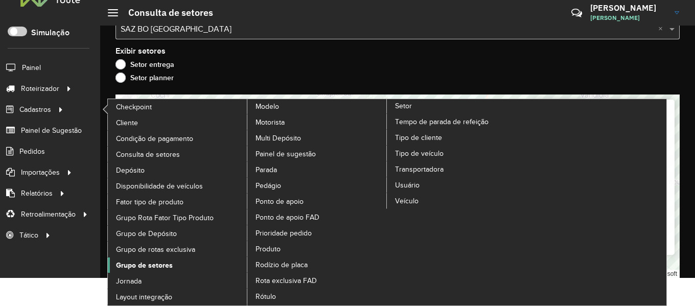
click at [166, 260] on span "Grupo de setores" at bounding box center [144, 265] width 57 height 11
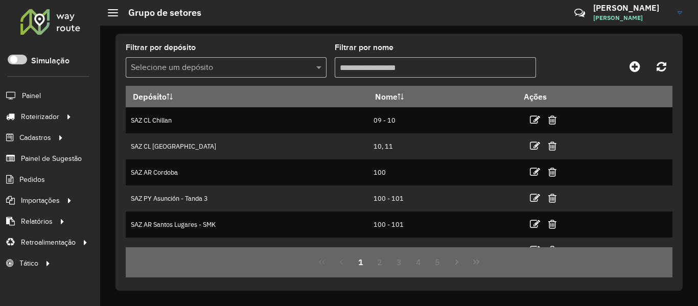
click at [206, 64] on input "text" at bounding box center [216, 68] width 170 height 12
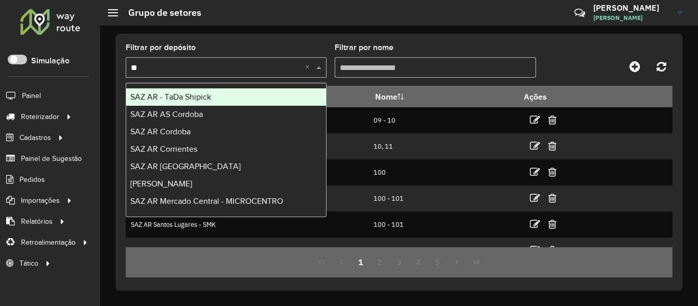
type input "***"
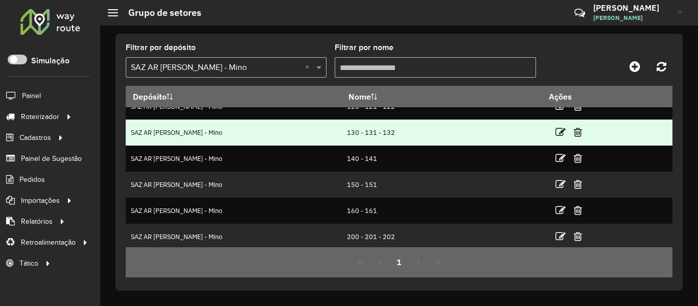
scroll to position [173, 0]
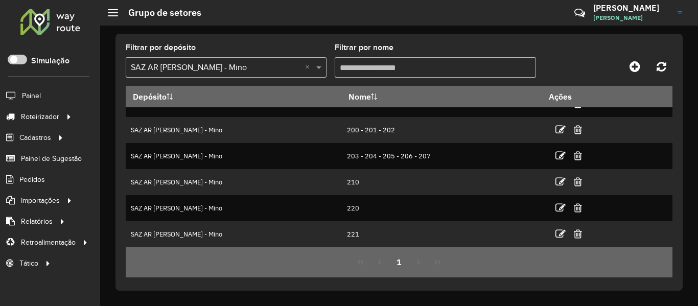
click at [417, 267] on div "1" at bounding box center [399, 262] width 547 height 30
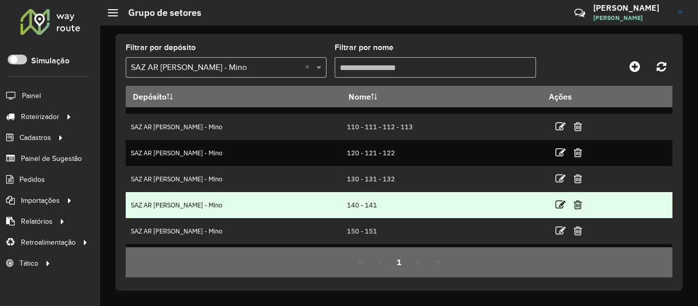
scroll to position [0, 0]
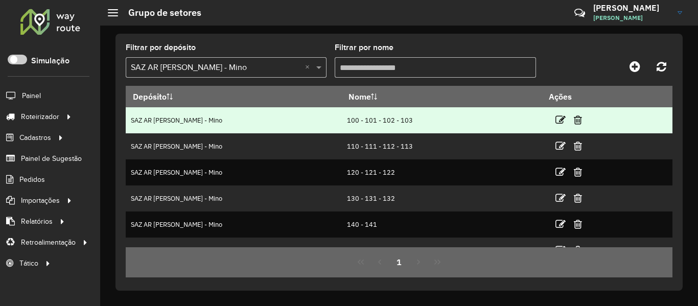
drag, startPoint x: 319, startPoint y: 122, endPoint x: 402, endPoint y: 120, distance: 82.8
click at [402, 120] on td "100 - 101 - 102 - 103" at bounding box center [442, 120] width 200 height 26
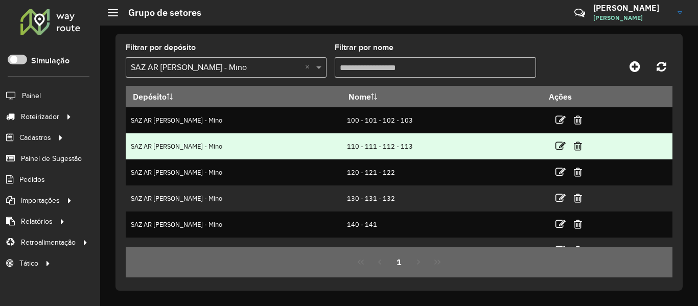
drag, startPoint x: 313, startPoint y: 151, endPoint x: 385, endPoint y: 150, distance: 72.0
click at [385, 150] on tr "SAZ AR Rosario II - Mino 110 - 111 - 112 - 113" at bounding box center [399, 146] width 547 height 26
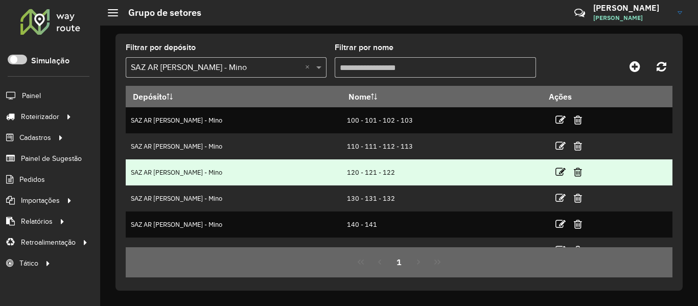
drag, startPoint x: 341, startPoint y: 173, endPoint x: 304, endPoint y: 171, distance: 36.8
click at [304, 171] on tr "SAZ AR Rosario II - Mino 120 - 121 - 122" at bounding box center [399, 172] width 547 height 26
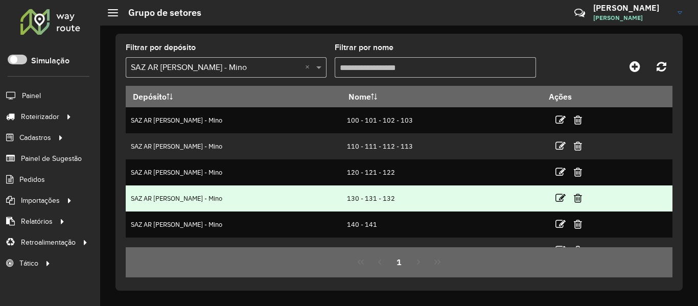
drag, startPoint x: 310, startPoint y: 199, endPoint x: 390, endPoint y: 193, distance: 80.0
click at [390, 193] on tr "SAZ AR Rosario II - Mino 130 - 131 - 132" at bounding box center [399, 198] width 547 height 26
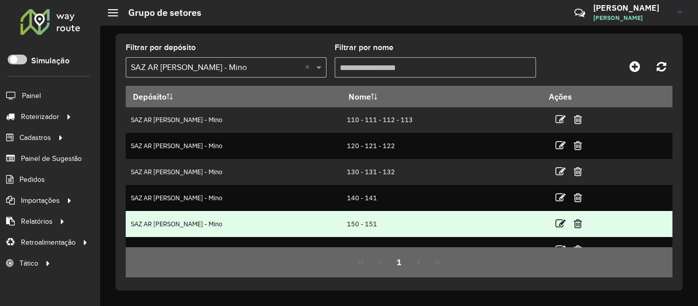
scroll to position [51, 0]
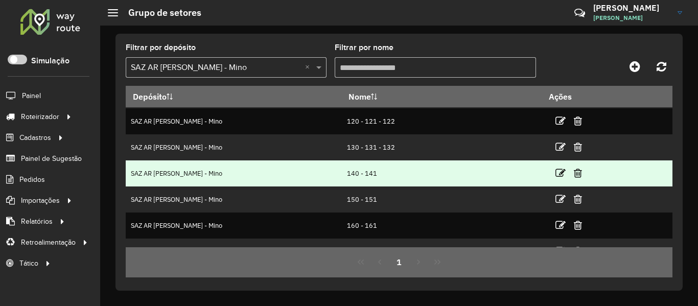
drag, startPoint x: 271, startPoint y: 173, endPoint x: 262, endPoint y: 176, distance: 10.3
click at [262, 175] on tr "SAZ AR Rosario II - Mino 140 - 141" at bounding box center [399, 173] width 547 height 26
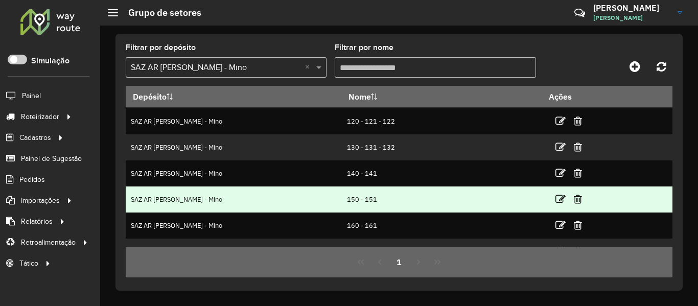
drag, startPoint x: 364, startPoint y: 201, endPoint x: 303, endPoint y: 201, distance: 60.8
click at [303, 201] on tr "SAZ AR Rosario II - Mino 150 - 151" at bounding box center [399, 199] width 547 height 26
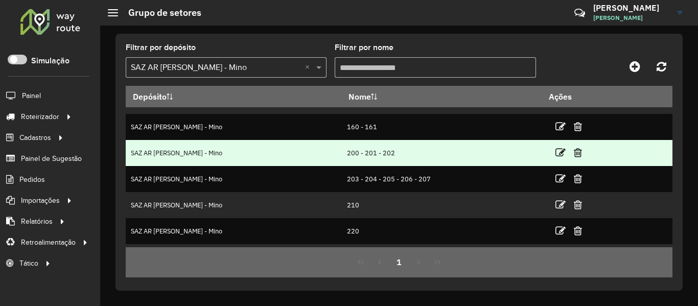
scroll to position [153, 0]
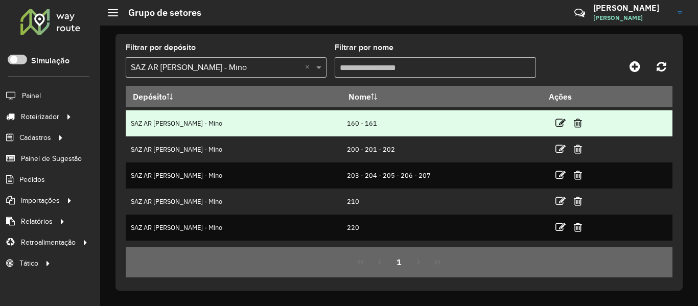
drag, startPoint x: 338, startPoint y: 123, endPoint x: 315, endPoint y: 123, distance: 22.5
click at [342, 123] on td "160 - 161" at bounding box center [442, 123] width 200 height 26
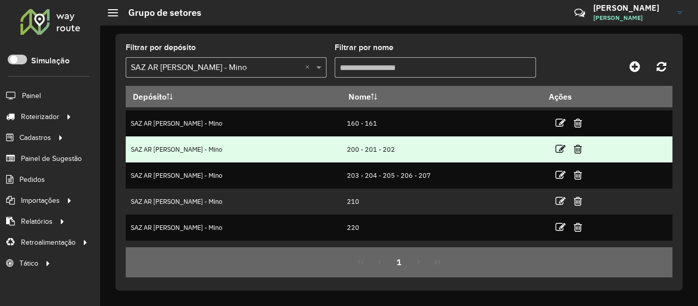
drag, startPoint x: 318, startPoint y: 147, endPoint x: 371, endPoint y: 145, distance: 53.7
click at [371, 145] on td "200 - 201 - 202" at bounding box center [442, 149] width 200 height 26
click at [555, 149] on icon at bounding box center [560, 149] width 10 height 10
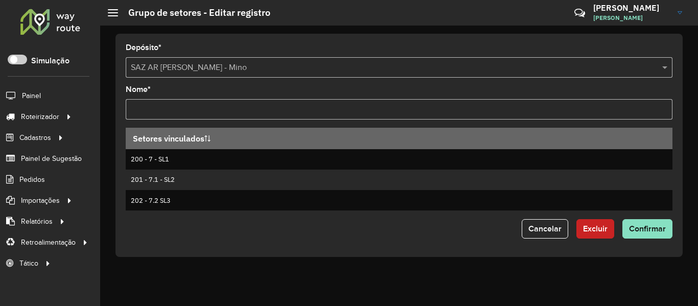
drag, startPoint x: 201, startPoint y: 109, endPoint x: 121, endPoint y: 110, distance: 80.2
click at [121, 110] on div "Depósito * Selecione um depósito × SAZ AR Rosario II - Mino Nome * Setores vinc…" at bounding box center [398, 145] width 567 height 223
type input "**********"
click at [622, 219] on button "Confirmar" at bounding box center [647, 228] width 50 height 19
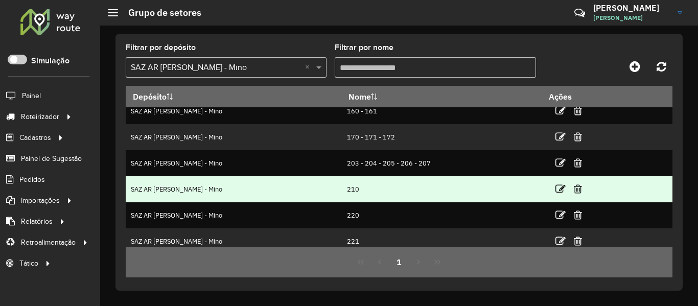
scroll to position [173, 0]
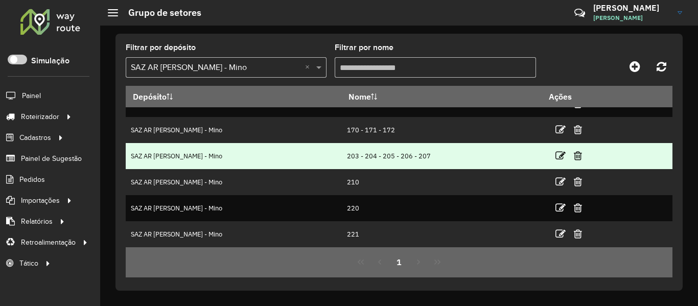
drag, startPoint x: 422, startPoint y: 154, endPoint x: 295, endPoint y: 153, distance: 126.7
click at [295, 153] on tr "SAZ AR Rosario II - Mino 203 - 204 - 205 - 206 - 207" at bounding box center [399, 156] width 547 height 26
click at [555, 157] on icon at bounding box center [560, 156] width 10 height 10
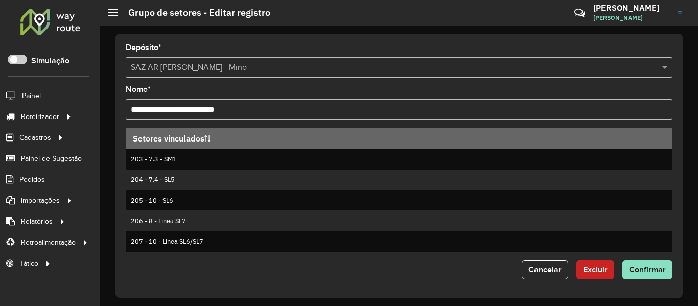
drag, startPoint x: 131, startPoint y: 108, endPoint x: 145, endPoint y: 107, distance: 13.8
click at [145, 107] on input "**********" at bounding box center [399, 109] width 547 height 20
type input "**********"
click at [643, 271] on span "Confirmar" at bounding box center [647, 269] width 37 height 9
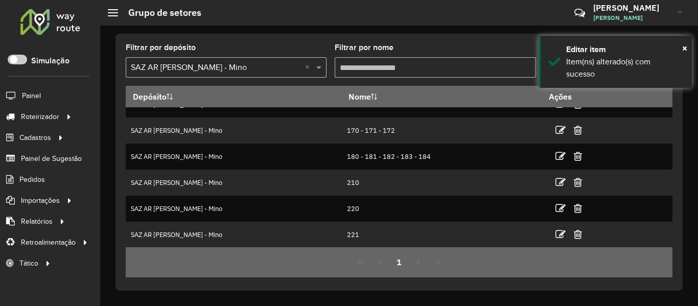
scroll to position [173, 0]
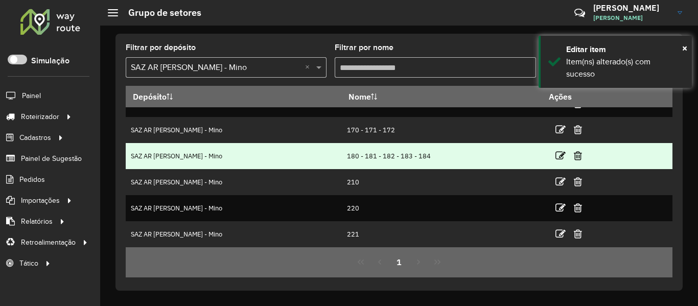
drag, startPoint x: 313, startPoint y: 155, endPoint x: 431, endPoint y: 153, distance: 117.5
click at [431, 153] on tr "SAZ AR Rosario II - Mino 180 - 181 - 182 - 183 - 184" at bounding box center [399, 156] width 547 height 26
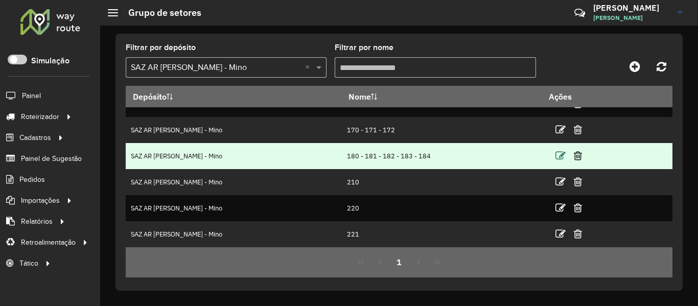
click at [555, 154] on icon at bounding box center [560, 156] width 10 height 10
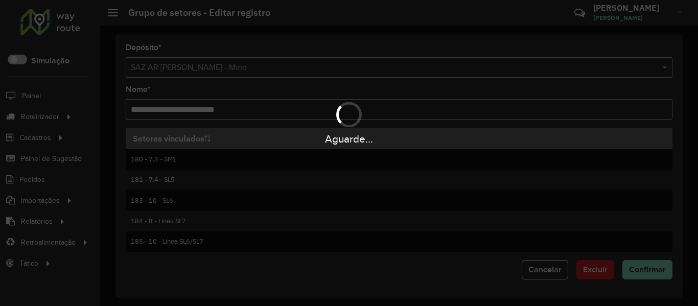
click at [288, 115] on div "Aguarde..." at bounding box center [349, 122] width 698 height 49
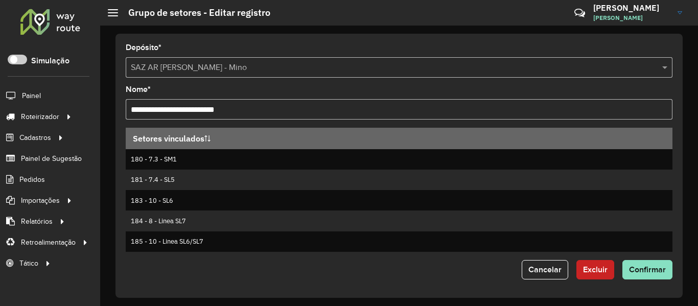
click at [292, 112] on input "**********" at bounding box center [399, 109] width 547 height 20
type input "**********"
click at [622, 260] on button "Confirmar" at bounding box center [647, 269] width 50 height 19
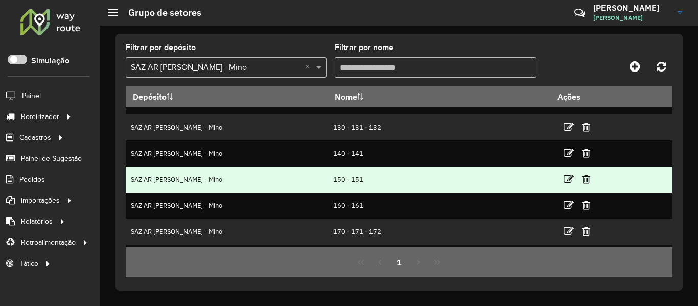
scroll to position [173, 0]
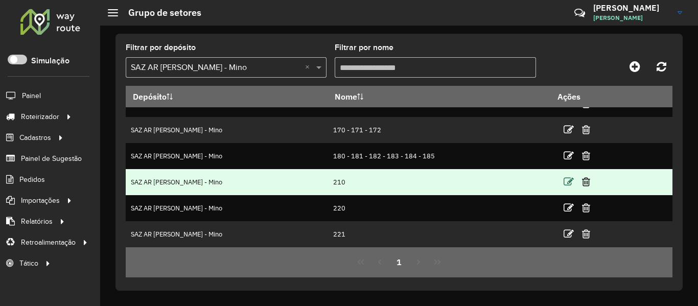
click at [563, 180] on icon at bounding box center [568, 182] width 10 height 10
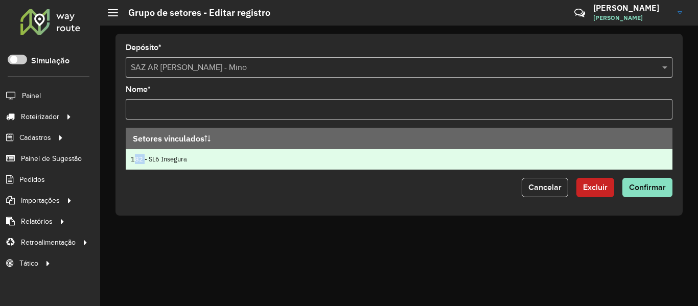
drag, startPoint x: 130, startPoint y: 162, endPoint x: 142, endPoint y: 162, distance: 11.7
click at [142, 162] on td "182 - SL6 Insegura" at bounding box center [399, 159] width 547 height 20
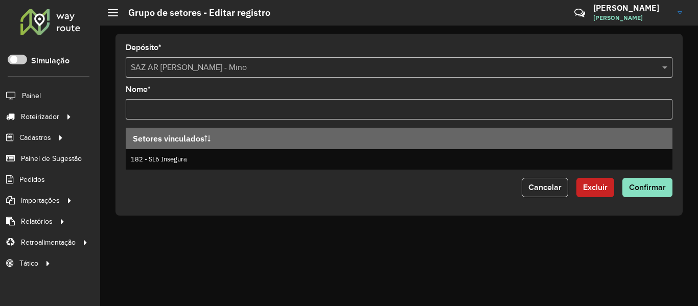
drag, startPoint x: 148, startPoint y: 110, endPoint x: 125, endPoint y: 111, distance: 23.0
click at [125, 111] on div "Depósito * Selecione um depósito × SAZ AR Rosario II - Mino Nome * Setores vinc…" at bounding box center [398, 125] width 567 height 182
click at [582, 190] on button "Excluir" at bounding box center [595, 187] width 38 height 19
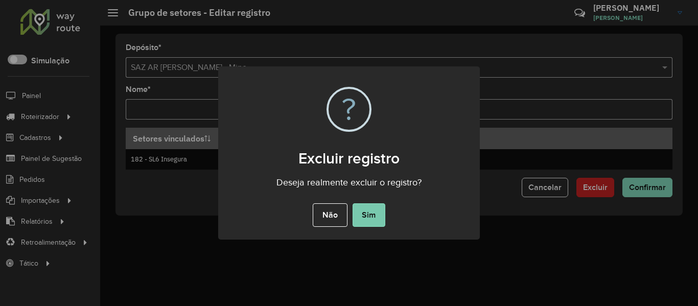
click at [372, 216] on button "Sim" at bounding box center [368, 214] width 33 height 23
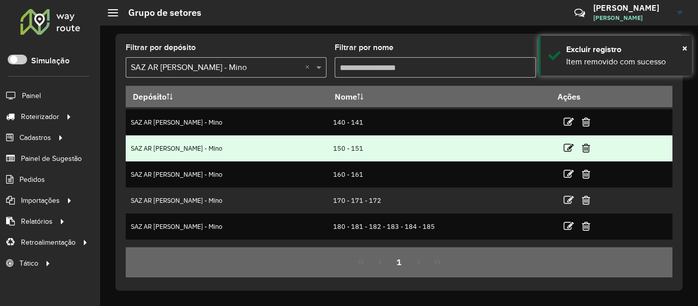
scroll to position [147, 0]
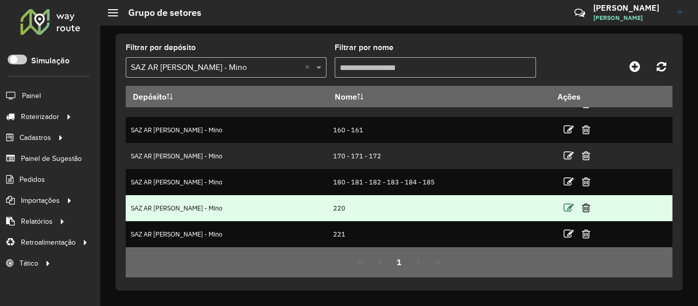
click at [563, 208] on icon at bounding box center [568, 208] width 10 height 10
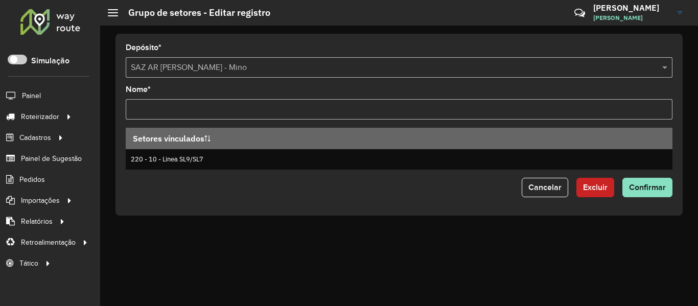
drag, startPoint x: 180, startPoint y: 112, endPoint x: 86, endPoint y: 105, distance: 94.2
click at [86, 105] on div "Roteirizador AmbevTech Simulação Painel Roteirizador Entregas Cadastros Checkpo…" at bounding box center [349, 153] width 698 height 306
type input "***"
click at [622, 178] on button "Confirmar" at bounding box center [647, 187] width 50 height 19
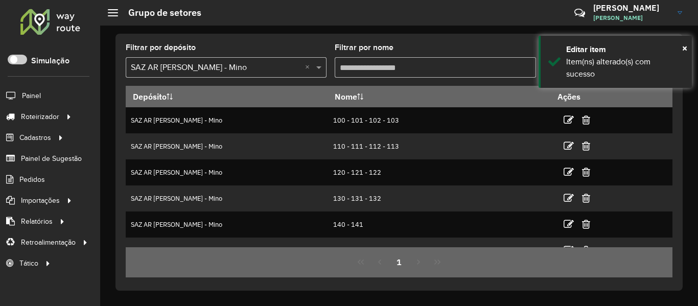
scroll to position [147, 0]
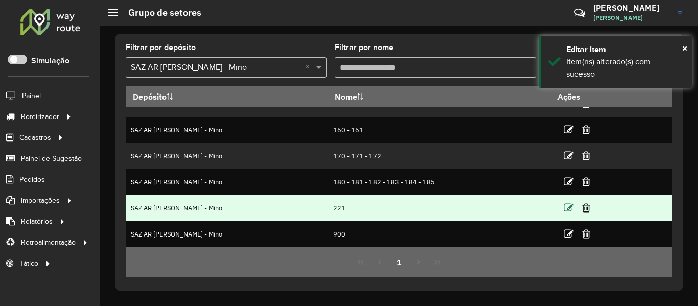
click at [563, 209] on icon at bounding box center [568, 208] width 10 height 10
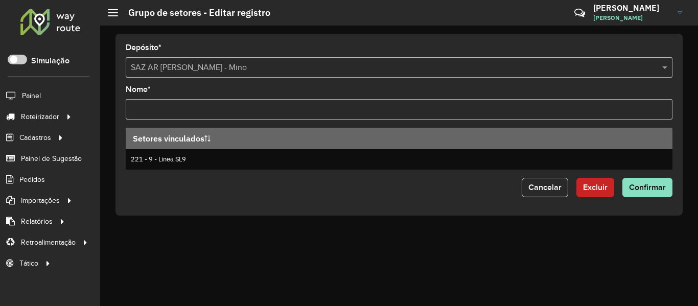
drag, startPoint x: 149, startPoint y: 109, endPoint x: 113, endPoint y: 113, distance: 35.5
click at [111, 109] on div "Depósito * Selecione um depósito × SAZ AR Rosario II - Mino Nome * Setores vinc…" at bounding box center [399, 166] width 598 height 280
type input "***"
click at [622, 178] on button "Confirmar" at bounding box center [647, 187] width 50 height 19
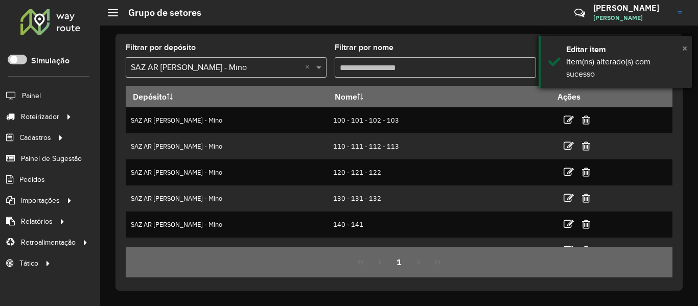
click at [683, 48] on span "×" at bounding box center [684, 47] width 5 height 11
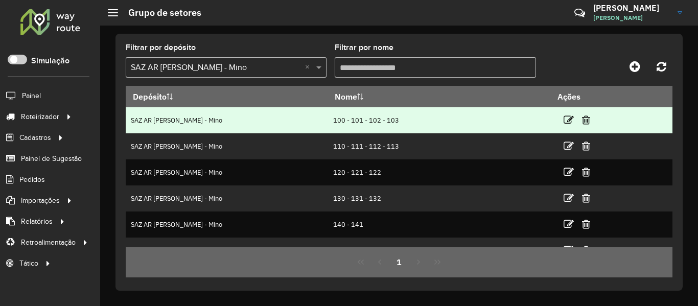
drag, startPoint x: 304, startPoint y: 123, endPoint x: 380, endPoint y: 123, distance: 75.6
click at [380, 123] on td "100 - 101 - 102 - 103" at bounding box center [438, 120] width 223 height 26
click at [401, 127] on td "100 - 101 - 102 - 103" at bounding box center [438, 120] width 223 height 26
drag, startPoint x: 303, startPoint y: 125, endPoint x: 383, endPoint y: 124, distance: 79.7
click at [383, 124] on td "100 - 101 - 102 - 103" at bounding box center [438, 120] width 223 height 26
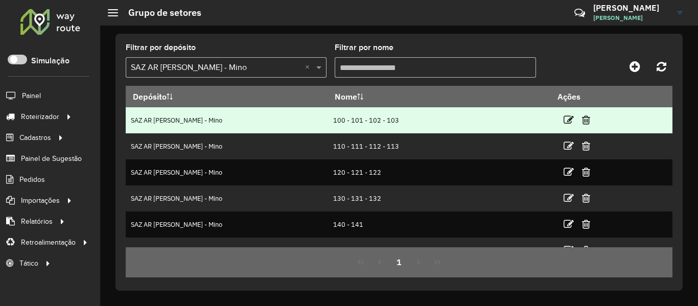
click at [383, 124] on td "100 - 101 - 102 - 103" at bounding box center [438, 120] width 223 height 26
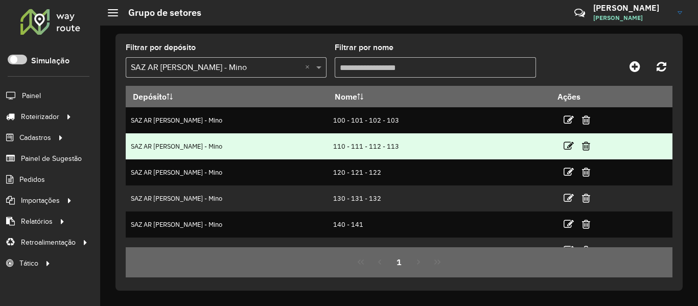
drag, startPoint x: 294, startPoint y: 153, endPoint x: 436, endPoint y: 155, distance: 142.5
click at [436, 155] on tr "SAZ AR Rosario II - Mino 110 - 111 - 112 - 113" at bounding box center [399, 146] width 547 height 26
click at [414, 152] on td "110 - 111 - 112 - 113" at bounding box center [438, 146] width 223 height 26
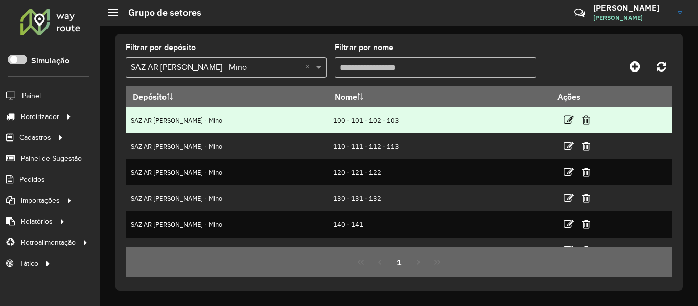
click at [290, 124] on td "SAZ AR Rosario II - Mino" at bounding box center [227, 120] width 202 height 26
drag, startPoint x: 304, startPoint y: 116, endPoint x: 402, endPoint y: 120, distance: 98.2
click at [402, 120] on td "100 - 101 - 102 - 103" at bounding box center [438, 120] width 223 height 26
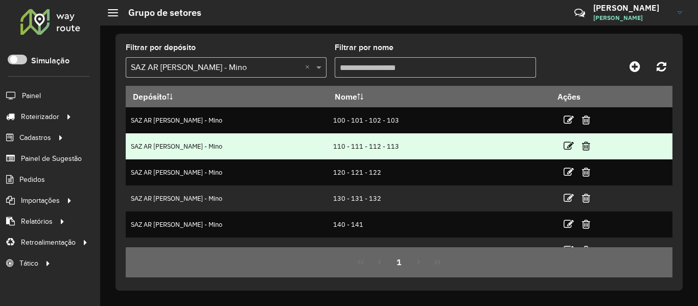
click at [327, 145] on td "110 - 111 - 112 - 113" at bounding box center [438, 146] width 223 height 26
drag, startPoint x: 298, startPoint y: 148, endPoint x: 402, endPoint y: 146, distance: 104.2
click at [402, 146] on tr "SAZ AR Rosario II - Mino 110 - 111 - 112 - 113" at bounding box center [399, 146] width 547 height 26
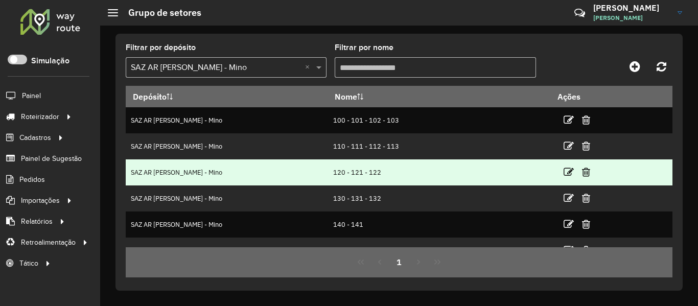
drag, startPoint x: 290, startPoint y: 169, endPoint x: 396, endPoint y: 170, distance: 106.2
click at [396, 170] on tr "SAZ AR Rosario II - Mino 120 - 121 - 122" at bounding box center [399, 172] width 547 height 26
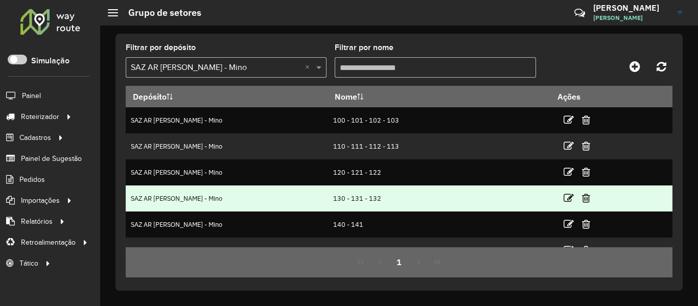
drag, startPoint x: 299, startPoint y: 199, endPoint x: 397, endPoint y: 199, distance: 98.1
click at [397, 199] on tr "SAZ AR Rosario II - Mino 130 - 131 - 132" at bounding box center [399, 198] width 547 height 26
click at [402, 199] on td "130 - 131 - 132" at bounding box center [438, 198] width 223 height 26
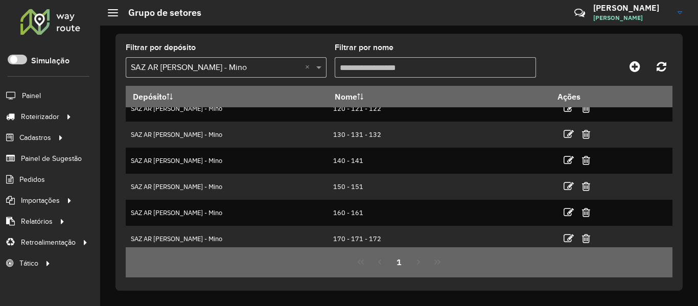
scroll to position [147, 0]
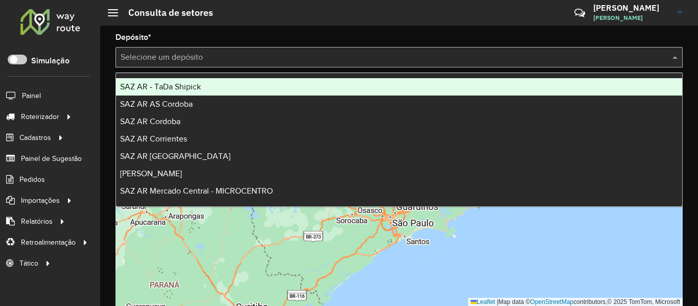
click at [266, 51] on div "Selecione um depósito" at bounding box center [398, 57] width 567 height 20
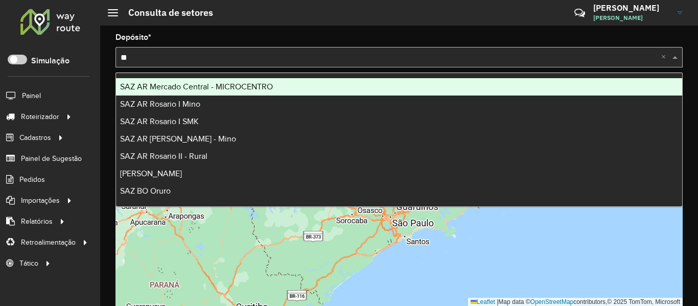
type input "***"
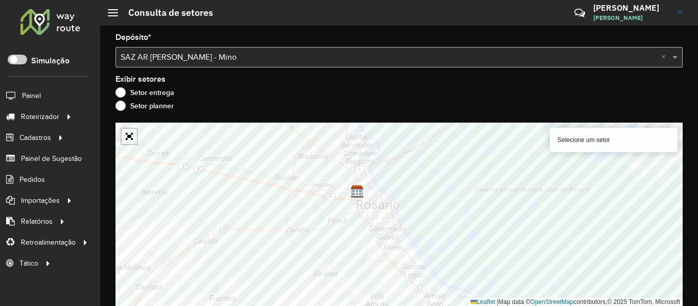
click at [130, 139] on link "Abrir mapa em tela cheia" at bounding box center [129, 136] width 15 height 15
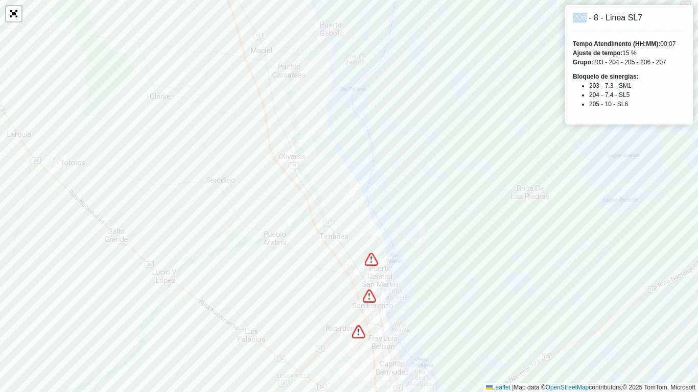
drag, startPoint x: 573, startPoint y: 19, endPoint x: 585, endPoint y: 19, distance: 12.8
click at [585, 19] on h6 "206 - 8 - Linea SL7" at bounding box center [629, 18] width 112 height 10
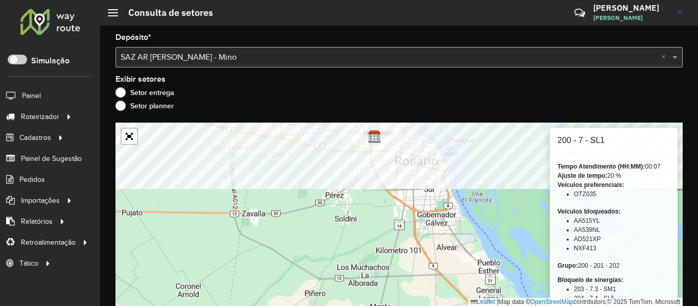
click at [453, 102] on formly-group "Depósito * Selecione um depósito × SAZ AR Rosario II - Mino × Exibir setores Se…" at bounding box center [398, 170] width 567 height 272
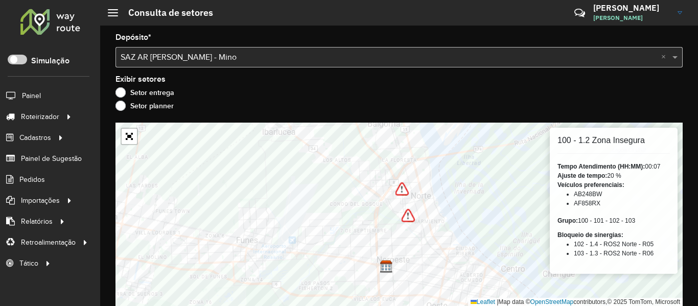
drag, startPoint x: 579, startPoint y: 223, endPoint x: 650, endPoint y: 221, distance: 70.5
click at [650, 221] on div "Grupo: 100 - 101 - 102 - 103" at bounding box center [613, 220] width 112 height 9
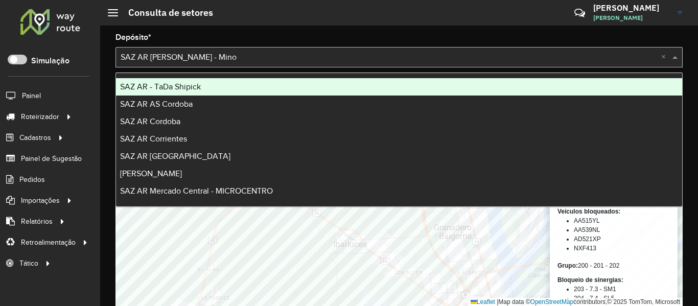
click at [227, 50] on div "Selecione um depósito × SAZ AR Rosario II - Mino ×" at bounding box center [398, 57] width 567 height 20
click at [213, 81] on div "SAZ AR - TaDa Shipick" at bounding box center [399, 86] width 566 height 17
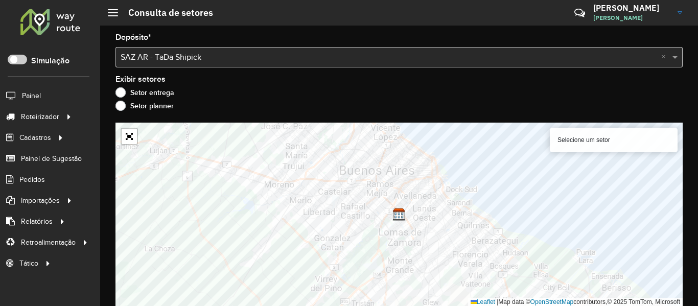
click at [222, 57] on input "text" at bounding box center [389, 58] width 536 height 12
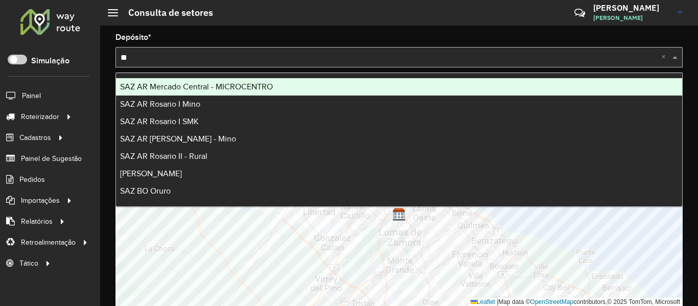
type input "***"
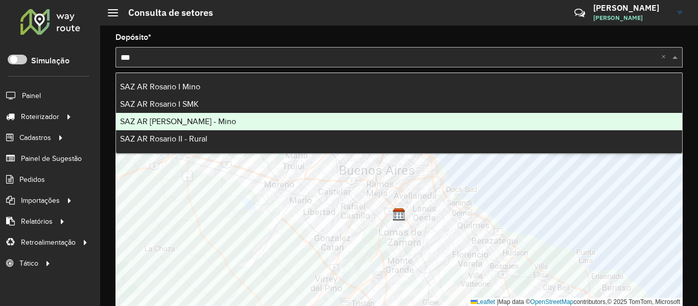
click at [198, 122] on span "SAZ AR [PERSON_NAME] - Mino" at bounding box center [178, 121] width 116 height 9
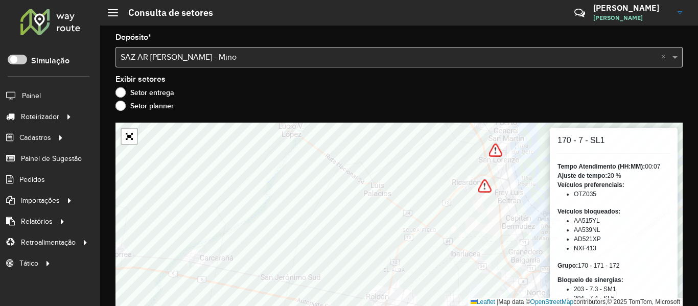
drag, startPoint x: 579, startPoint y: 265, endPoint x: 632, endPoint y: 264, distance: 53.1
click at [632, 264] on div "Grupo: 170 - 171 - 172" at bounding box center [613, 265] width 112 height 9
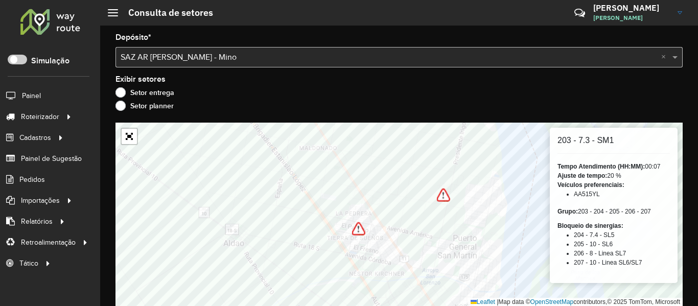
click at [544, 81] on div "Exibir setores Setor entrega Setor planner" at bounding box center [398, 95] width 567 height 39
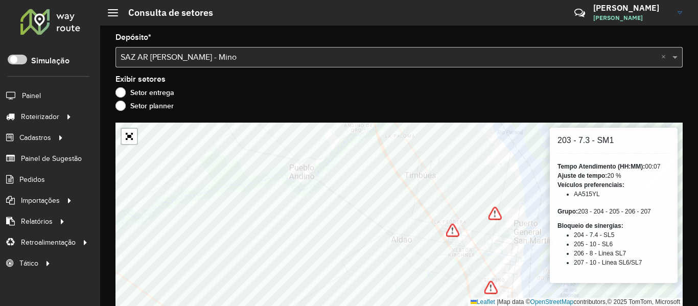
click at [629, 83] on div "Exibir setores Setor entrega Setor planner" at bounding box center [398, 95] width 567 height 39
drag, startPoint x: 624, startPoint y: 86, endPoint x: 615, endPoint y: 94, distance: 12.3
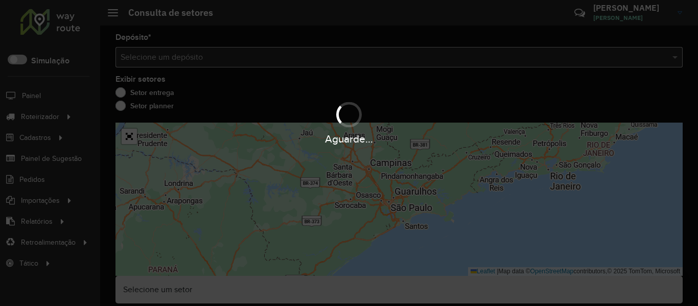
click at [225, 55] on div "Aguarde..." at bounding box center [349, 153] width 698 height 306
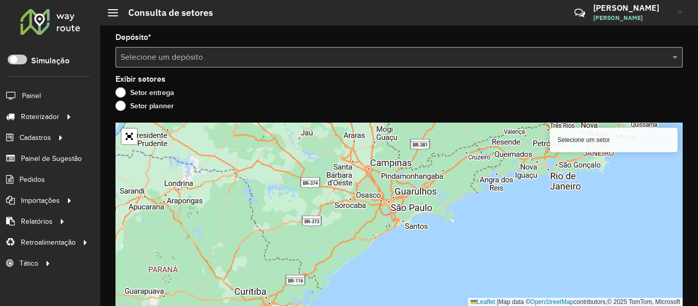
click at [224, 56] on input "text" at bounding box center [389, 58] width 536 height 12
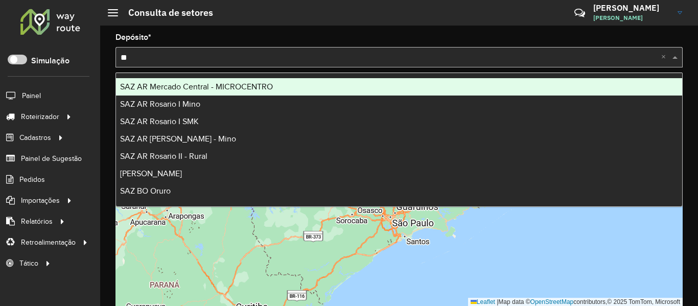
type input "***"
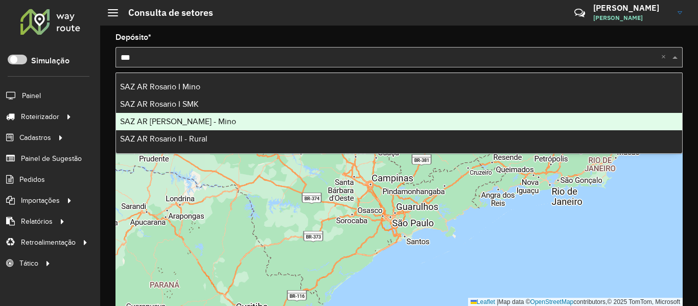
click at [199, 122] on span "SAZ AR Rosario II - Mino" at bounding box center [178, 121] width 116 height 9
